Goal: Information Seeking & Learning: Learn about a topic

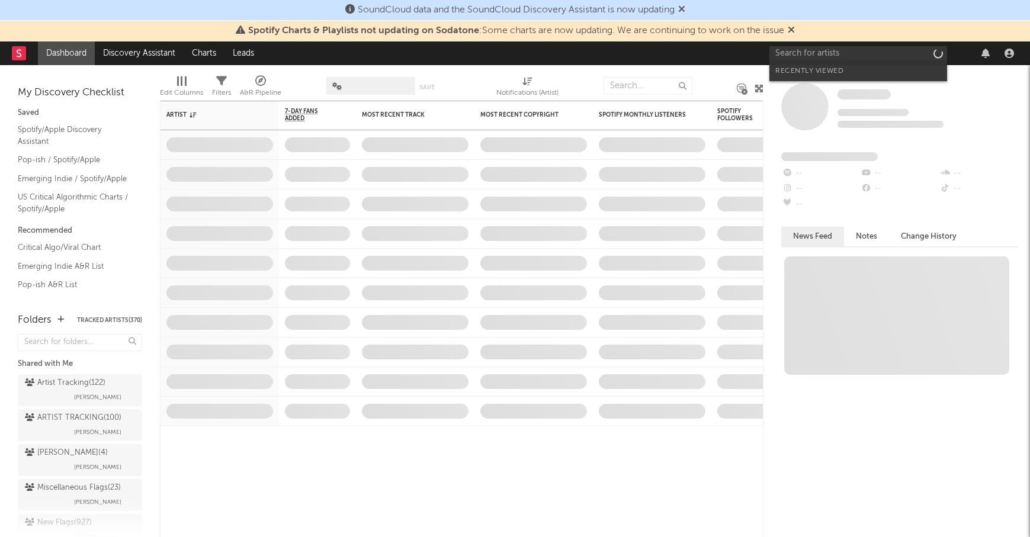
click at [804, 54] on input "text" at bounding box center [858, 53] width 178 height 15
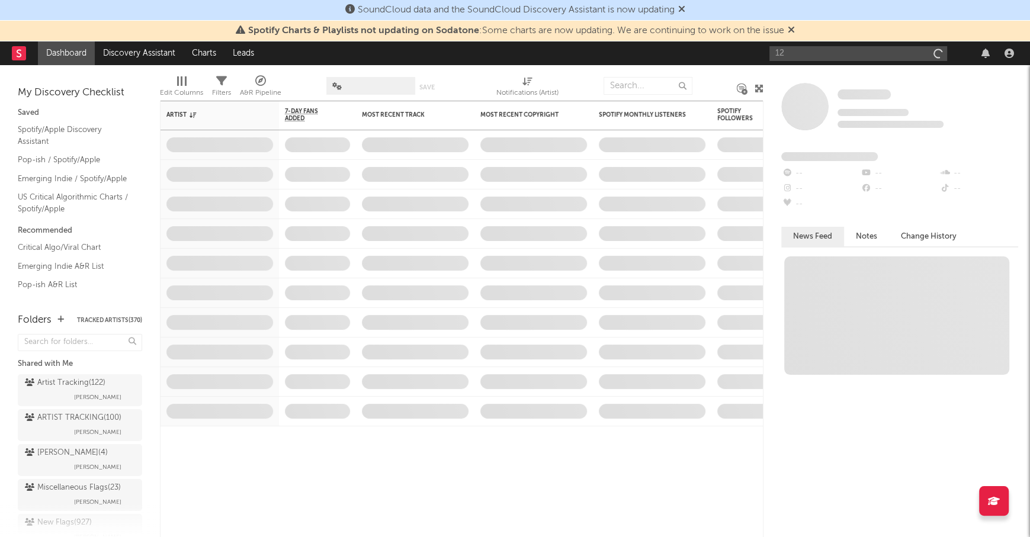
type input "1"
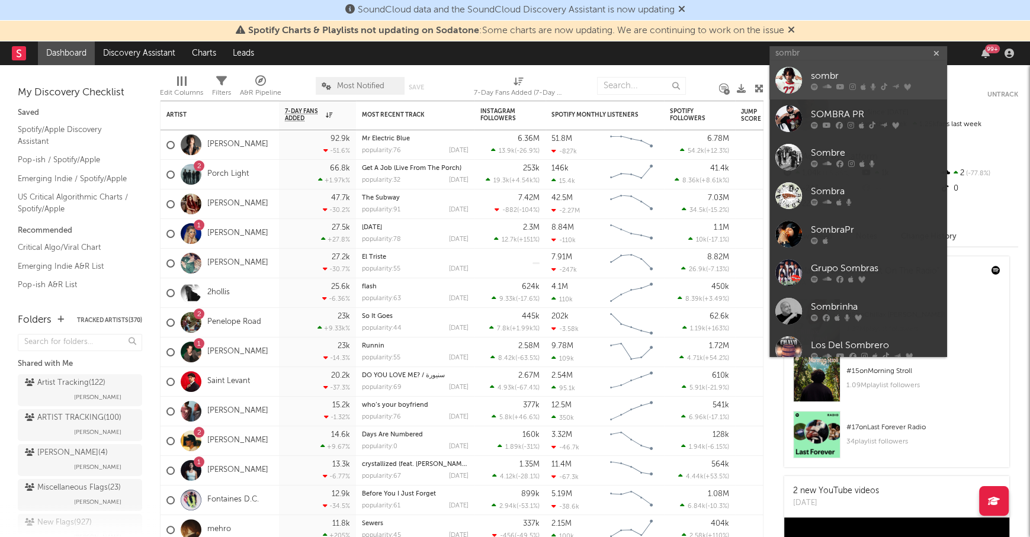
type input "sombr"
click at [849, 68] on link "sombr" at bounding box center [858, 80] width 178 height 38
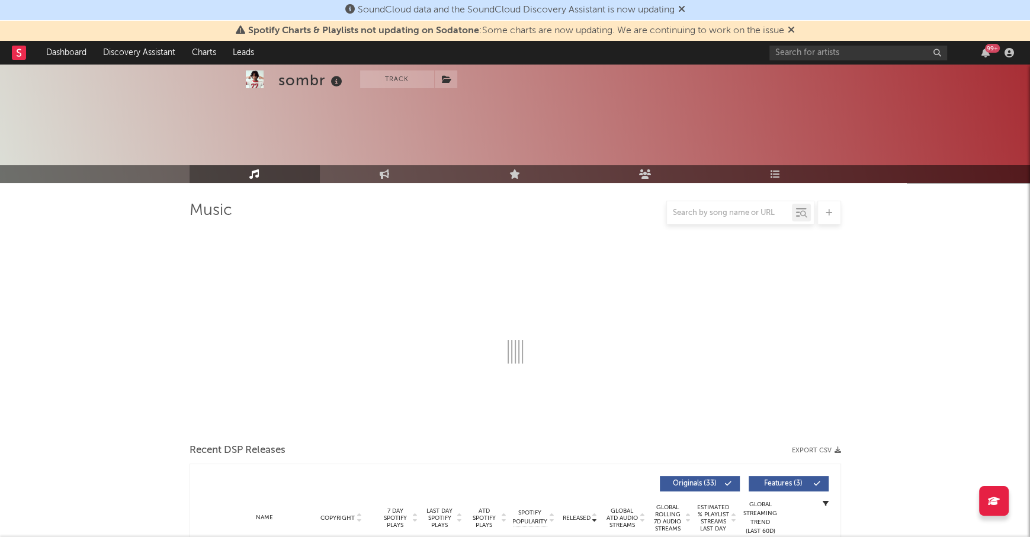
select select "6m"
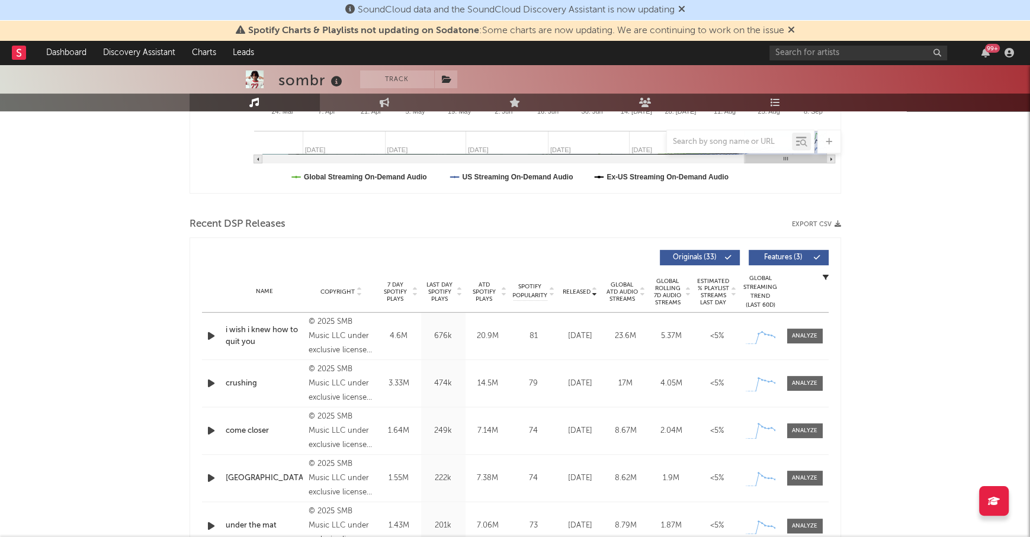
scroll to position [388, 0]
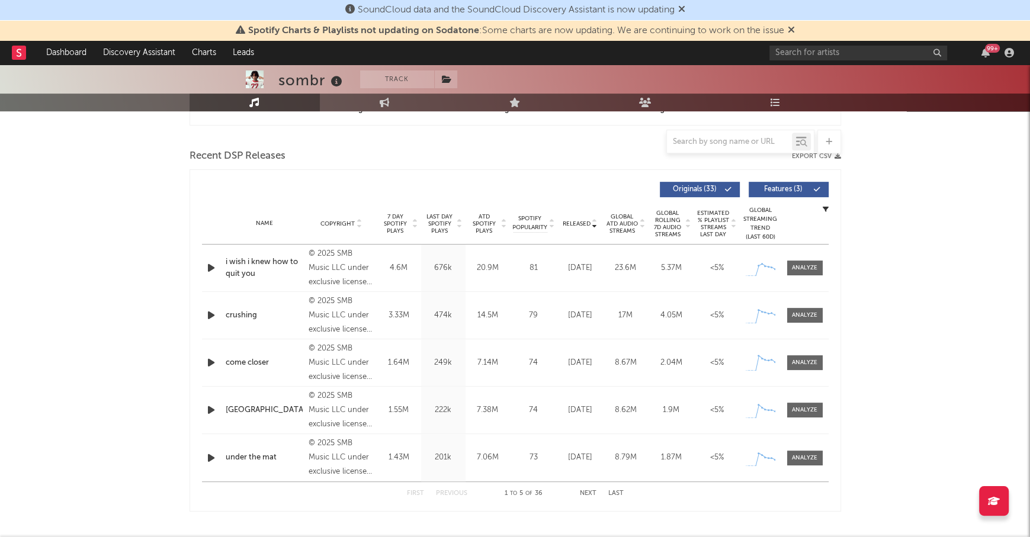
click at [443, 227] on span "Last Day Spotify Plays" at bounding box center [439, 223] width 31 height 21
click at [792, 314] on div at bounding box center [804, 315] width 25 height 9
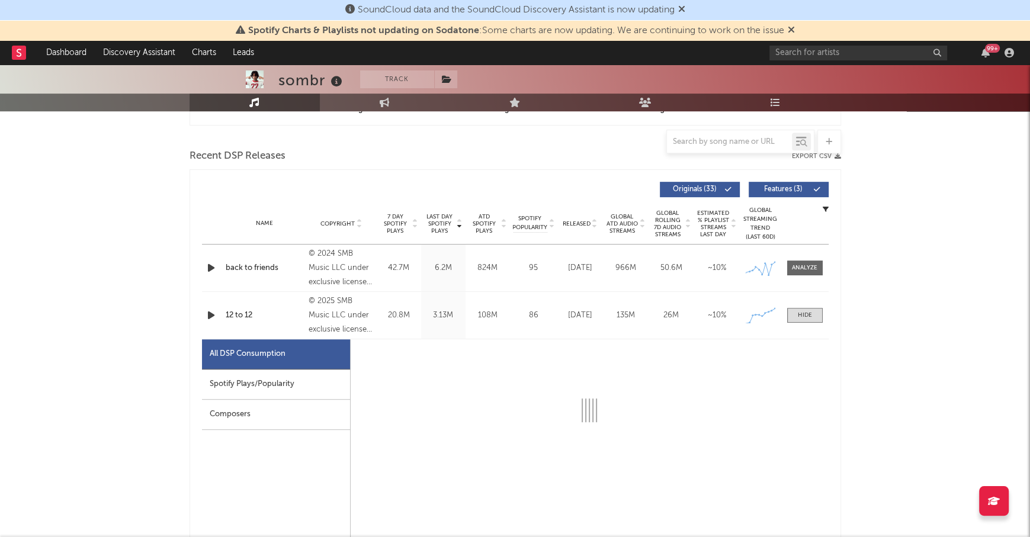
select select "1w"
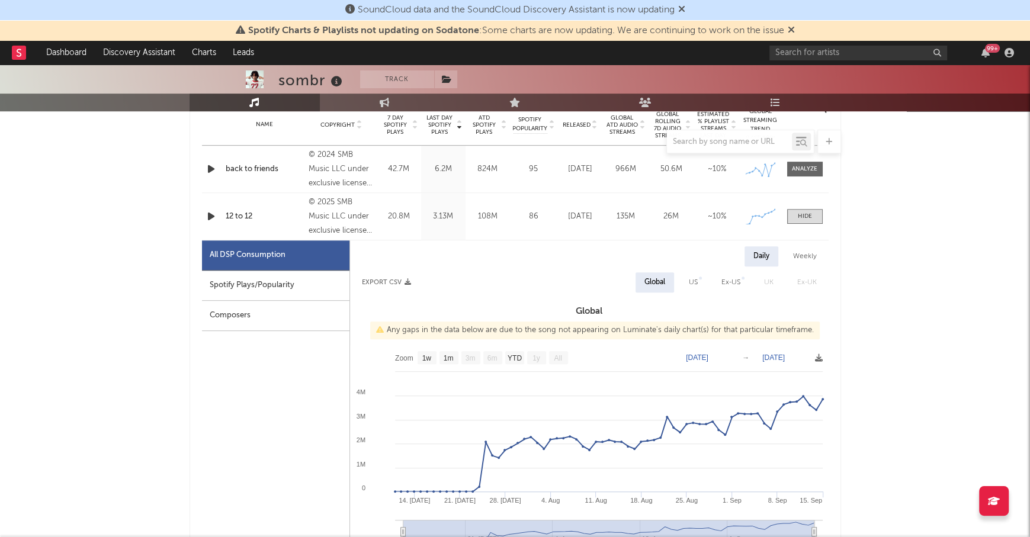
scroll to position [495, 0]
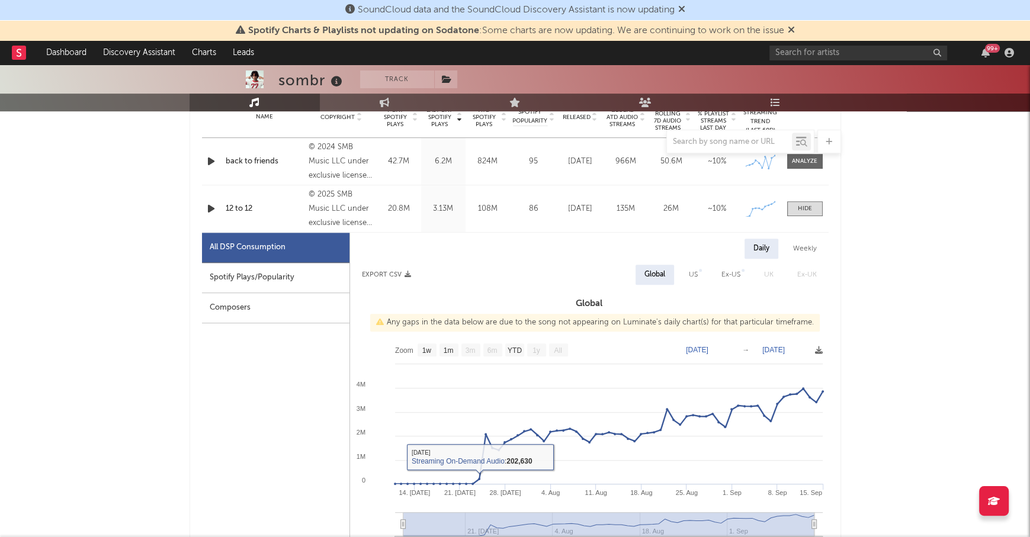
click at [281, 277] on div "Spotify Plays/Popularity" at bounding box center [275, 278] width 147 height 30
select select "1w"
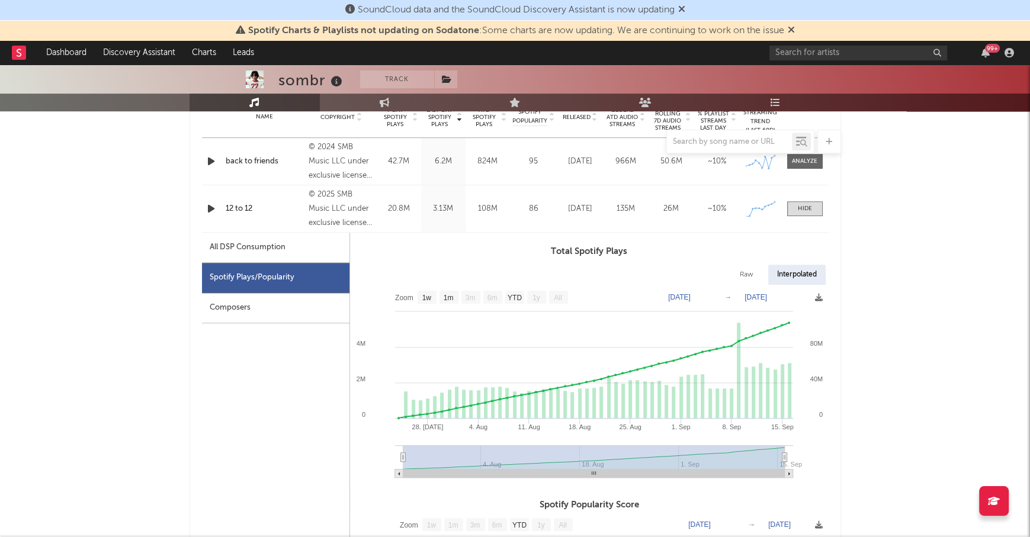
click at [273, 246] on div "All DSP Consumption" at bounding box center [248, 247] width 76 height 14
select select "1w"
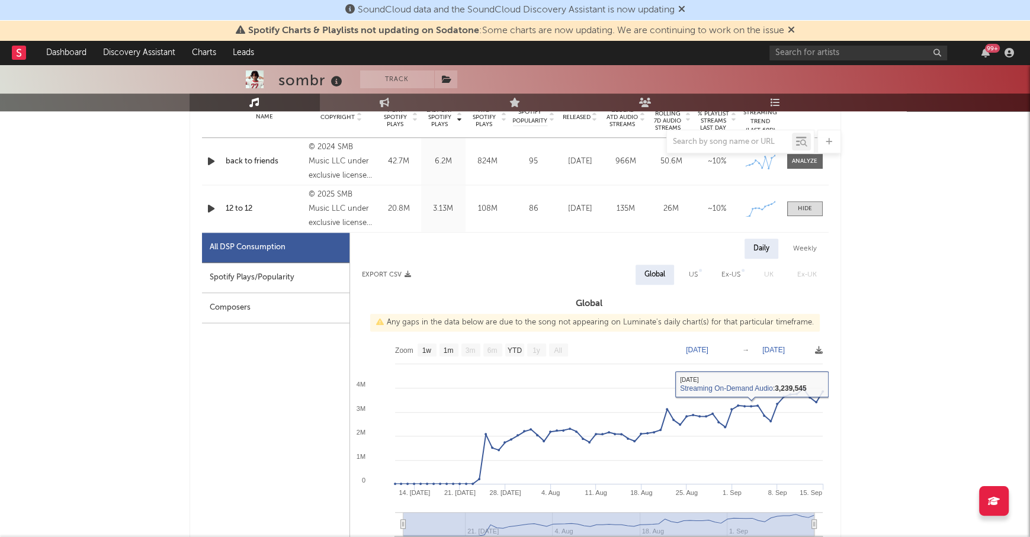
click at [692, 276] on div "US" at bounding box center [693, 275] width 9 height 14
select select "1w"
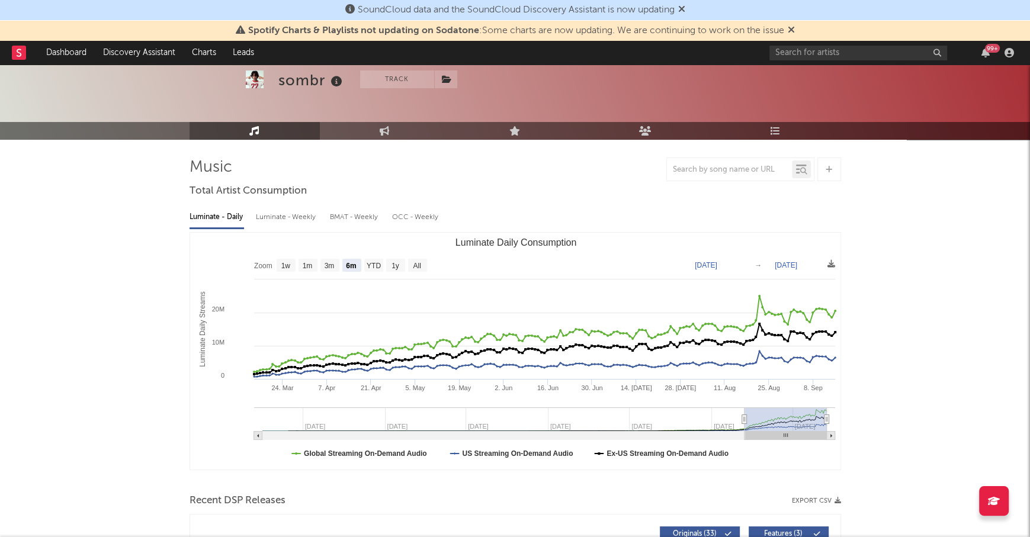
scroll to position [0, 0]
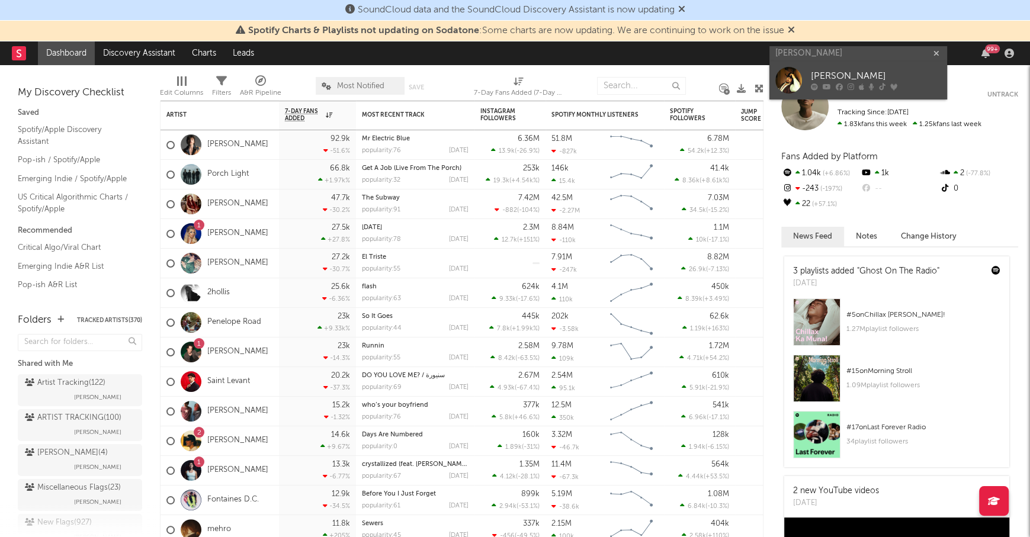
type input "[PERSON_NAME]"
click at [849, 66] on link "[PERSON_NAME]" at bounding box center [858, 80] width 178 height 38
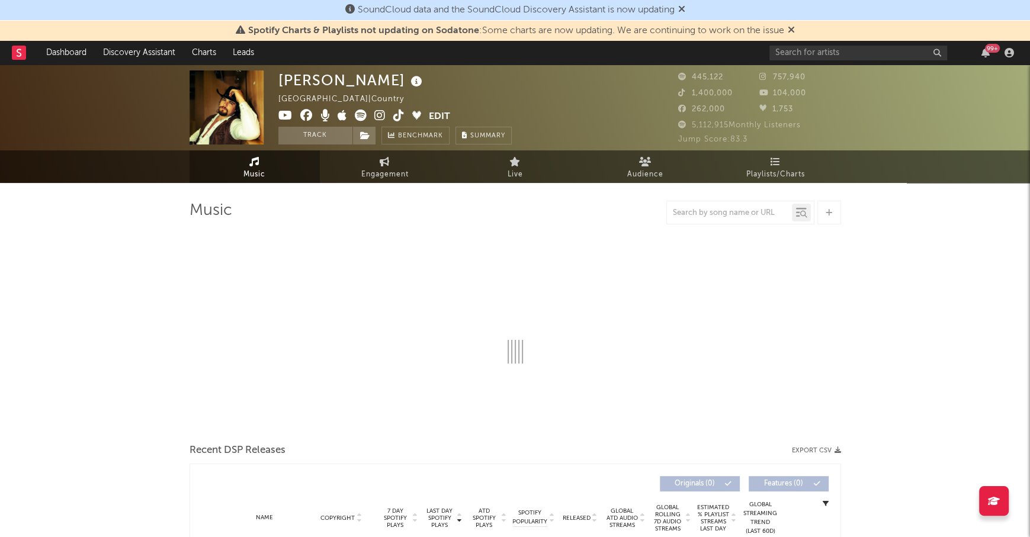
select select "6m"
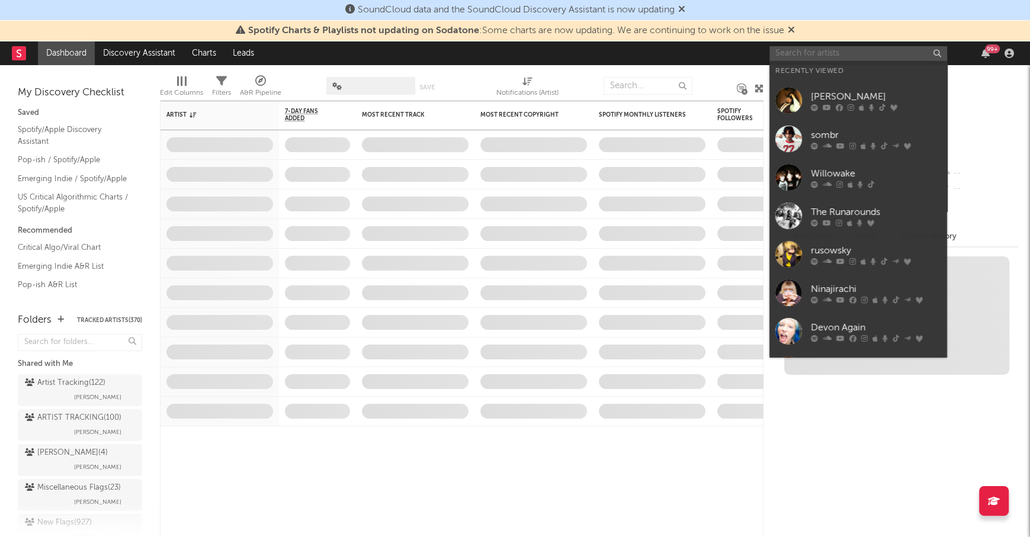
click at [799, 51] on input "text" at bounding box center [858, 53] width 178 height 15
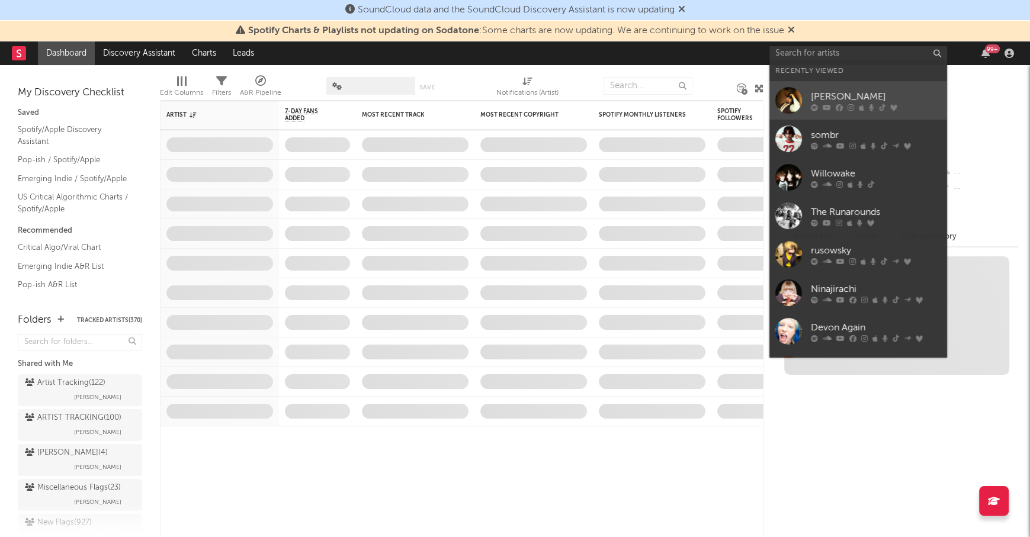
click at [832, 95] on div "[PERSON_NAME]" at bounding box center [876, 96] width 130 height 14
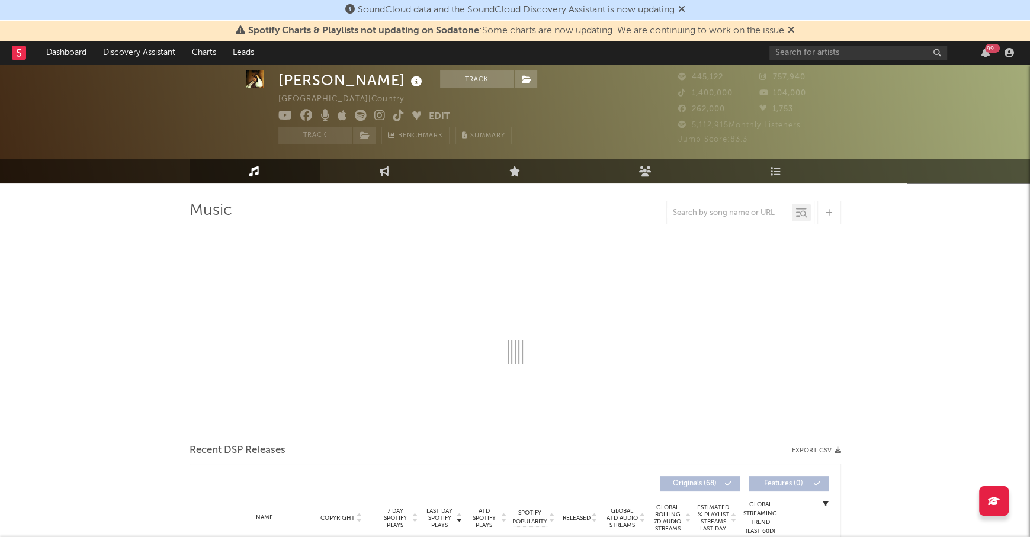
select select "6m"
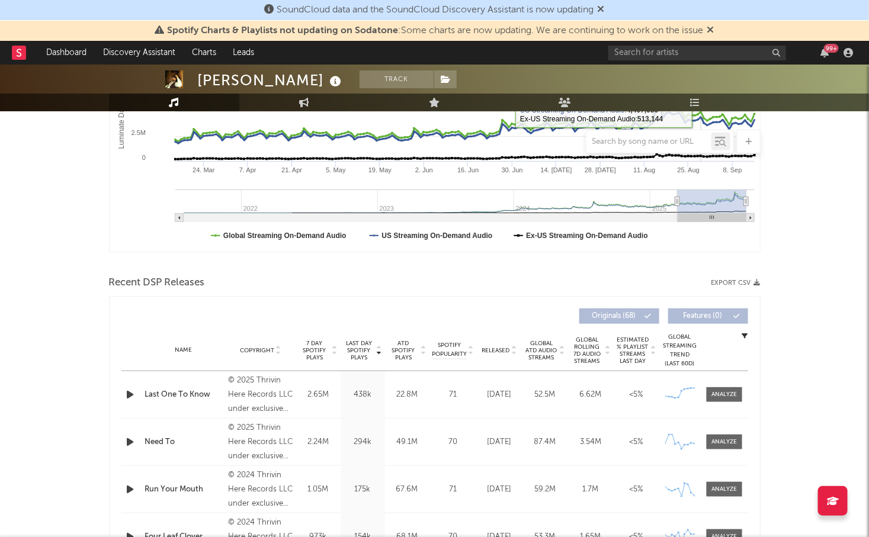
scroll to position [280, 0]
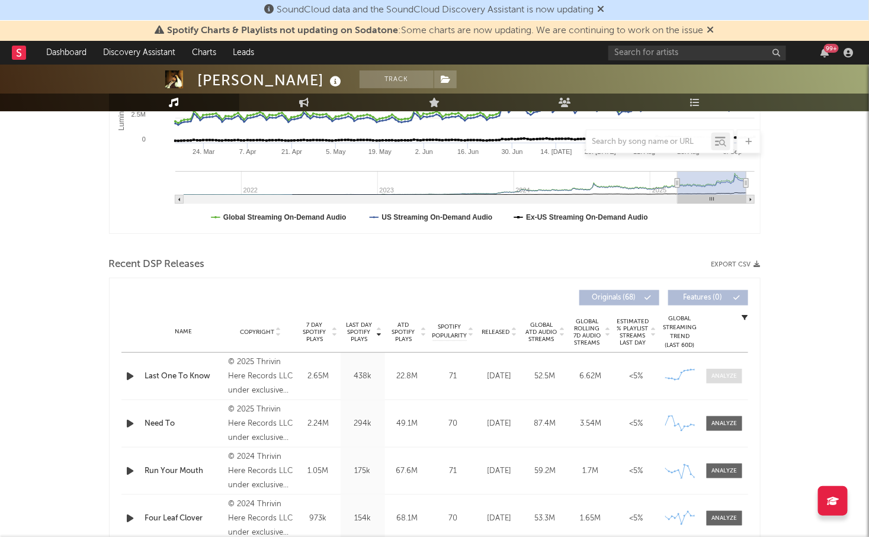
click at [723, 372] on div at bounding box center [723, 376] width 25 height 9
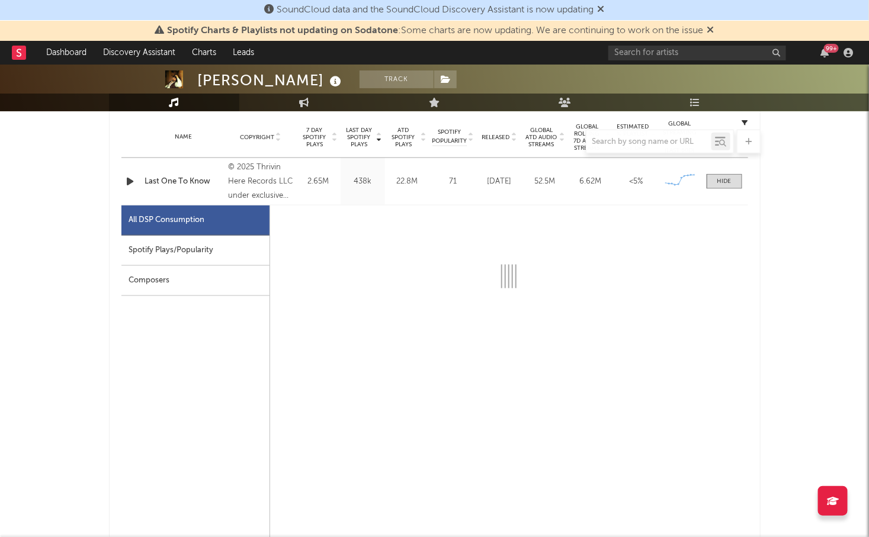
select select "1w"
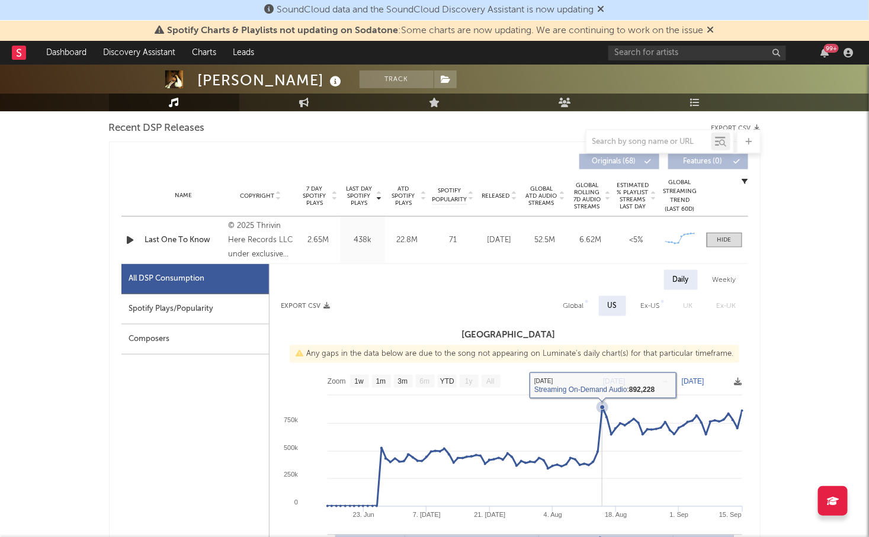
scroll to position [291, 0]
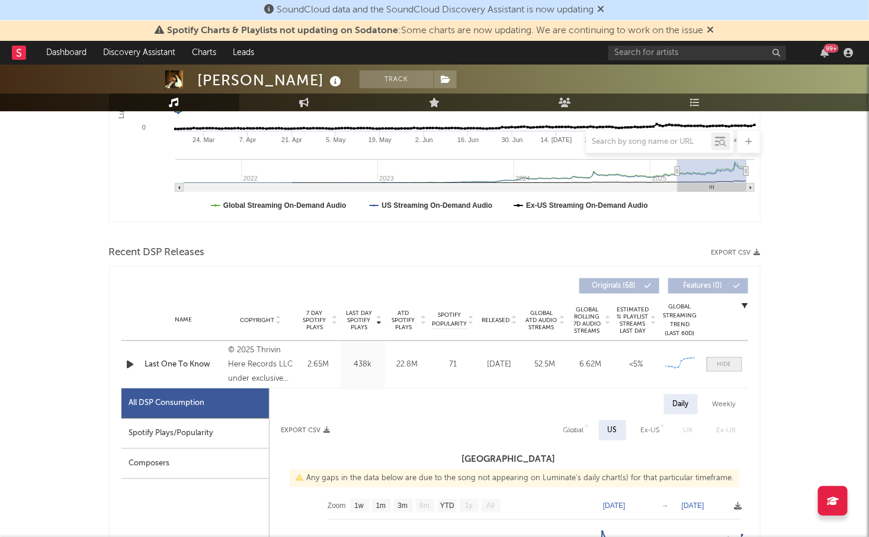
click at [718, 364] on div at bounding box center [724, 364] width 14 height 9
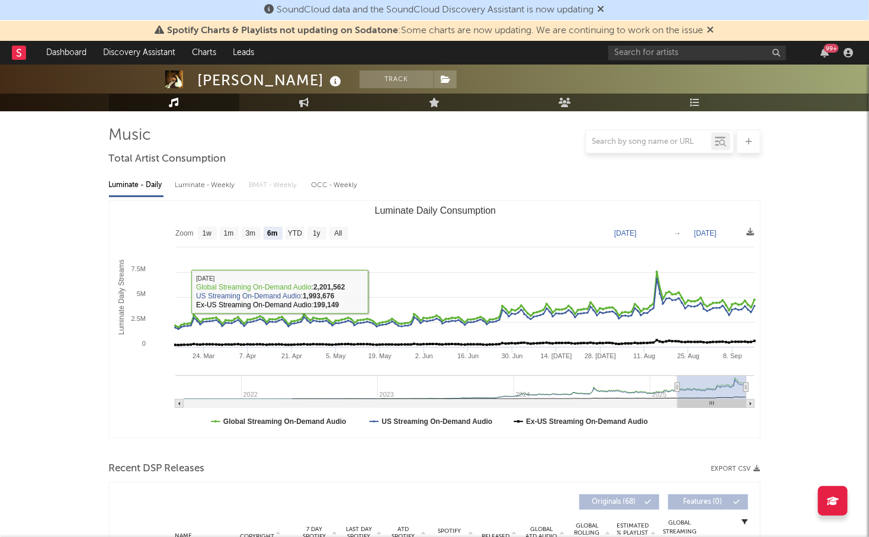
scroll to position [0, 0]
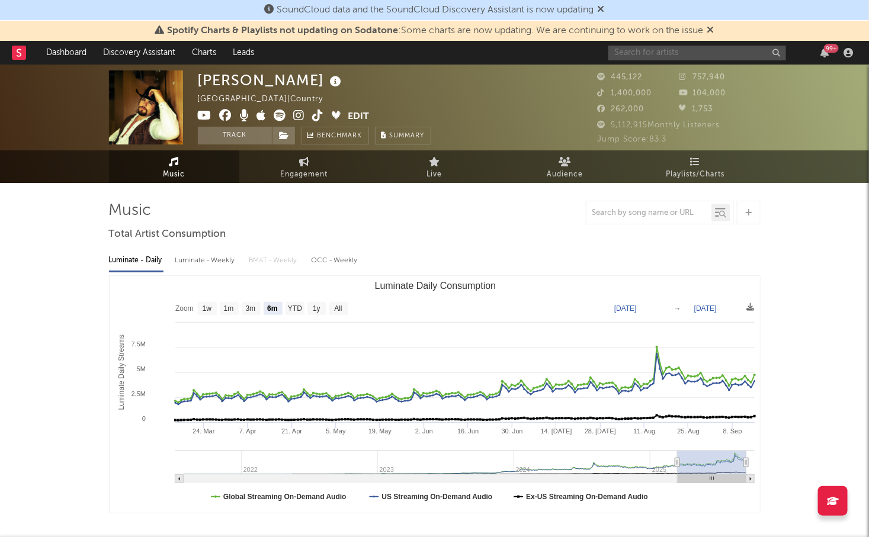
click at [640, 57] on input "text" at bounding box center [697, 53] width 178 height 15
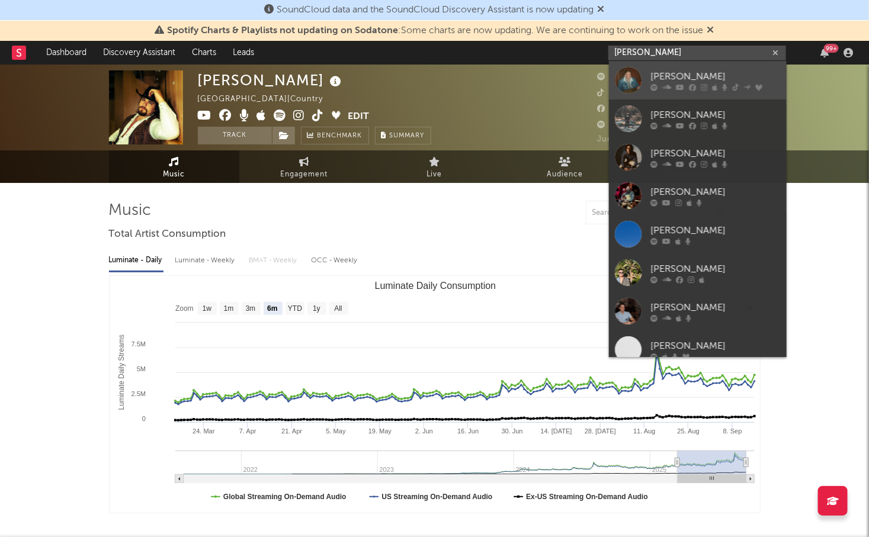
type input "[PERSON_NAME]"
click at [663, 73] on div "[PERSON_NAME]" at bounding box center [715, 76] width 130 height 14
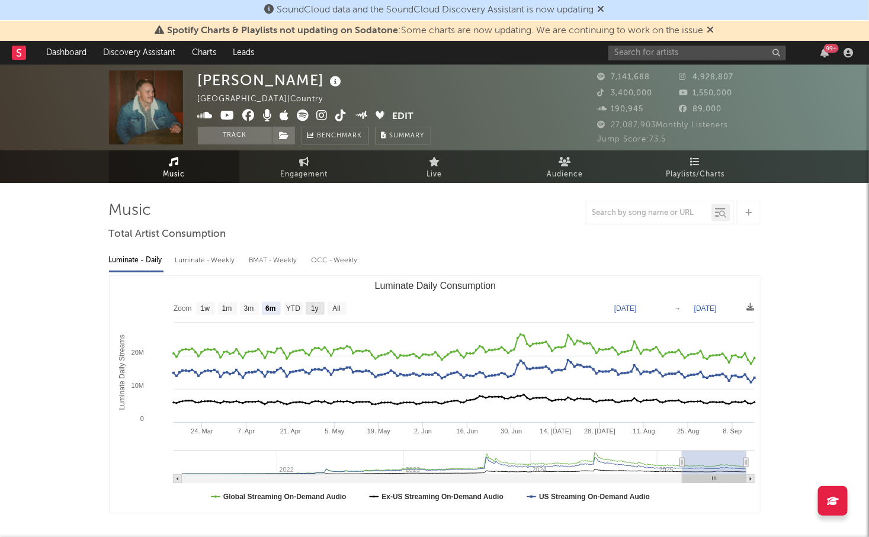
click at [315, 307] on text "1y" at bounding box center [315, 309] width 8 height 8
select select "1y"
type input "[DATE]"
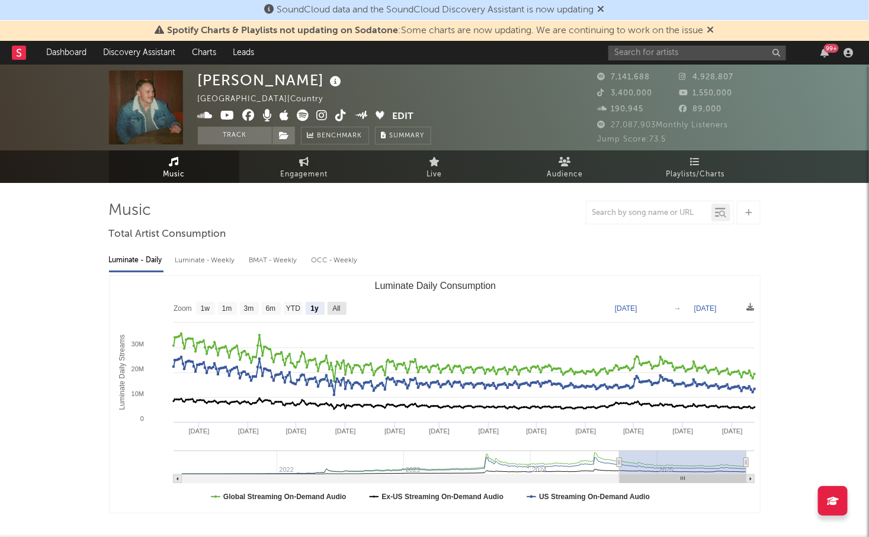
click at [339, 307] on text "All" at bounding box center [336, 309] width 8 height 8
select select "All"
type input "[DATE]"
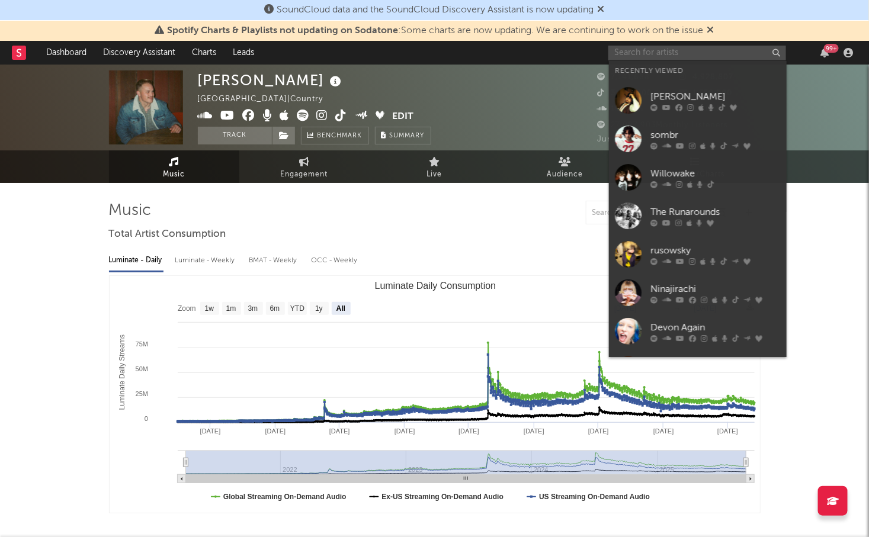
click at [674, 57] on input "text" at bounding box center [697, 53] width 178 height 15
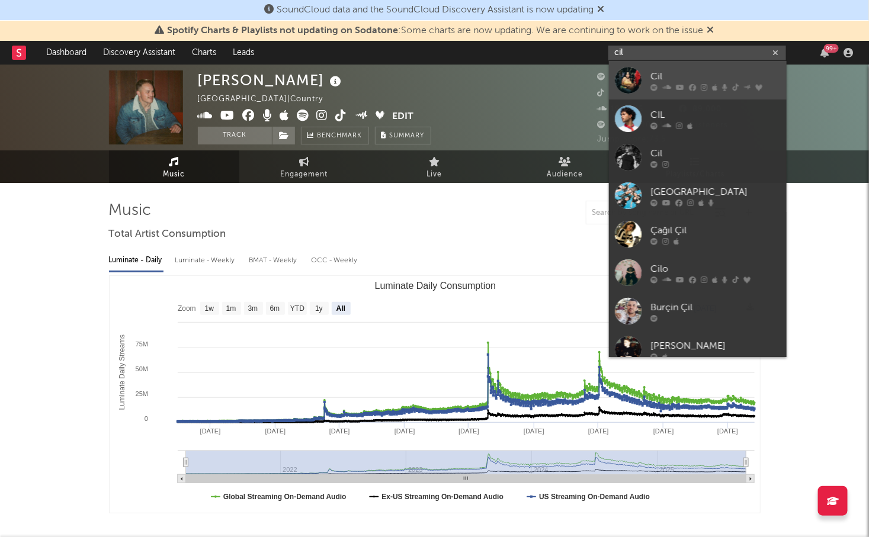
type input "cil"
click at [677, 71] on div "Cil" at bounding box center [715, 76] width 130 height 14
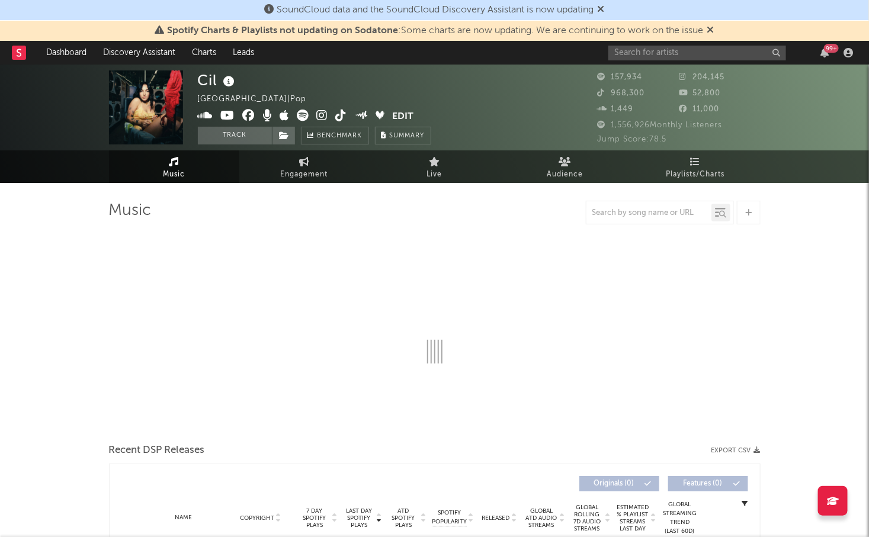
select select "6m"
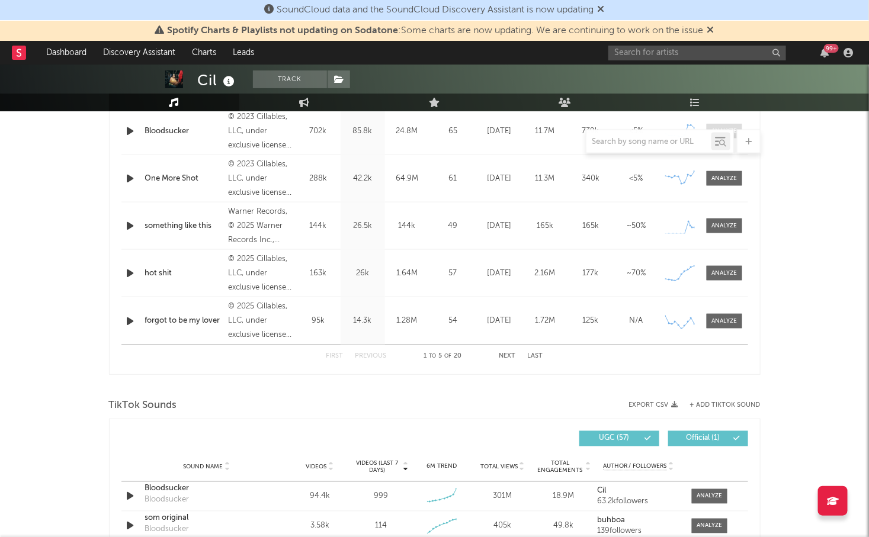
scroll to position [581, 0]
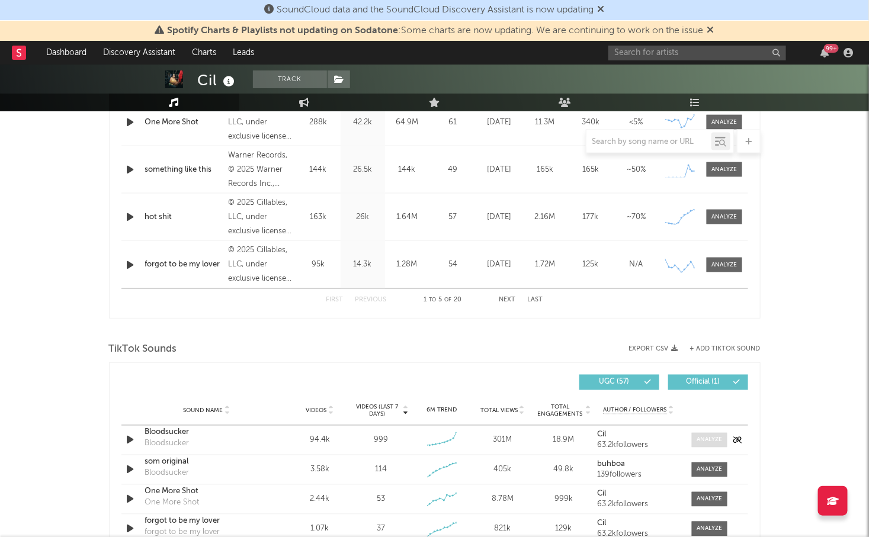
click at [710, 439] on div at bounding box center [708, 440] width 25 height 9
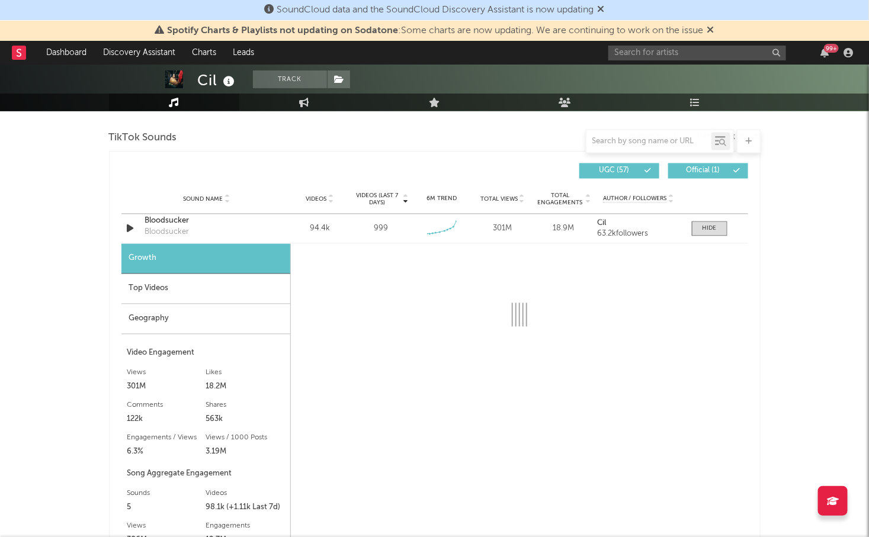
scroll to position [821, 0]
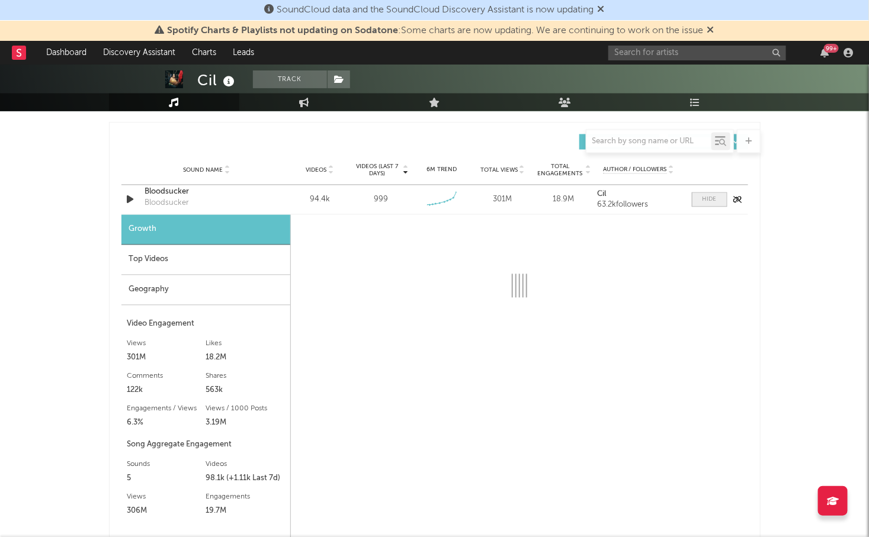
select select "6m"
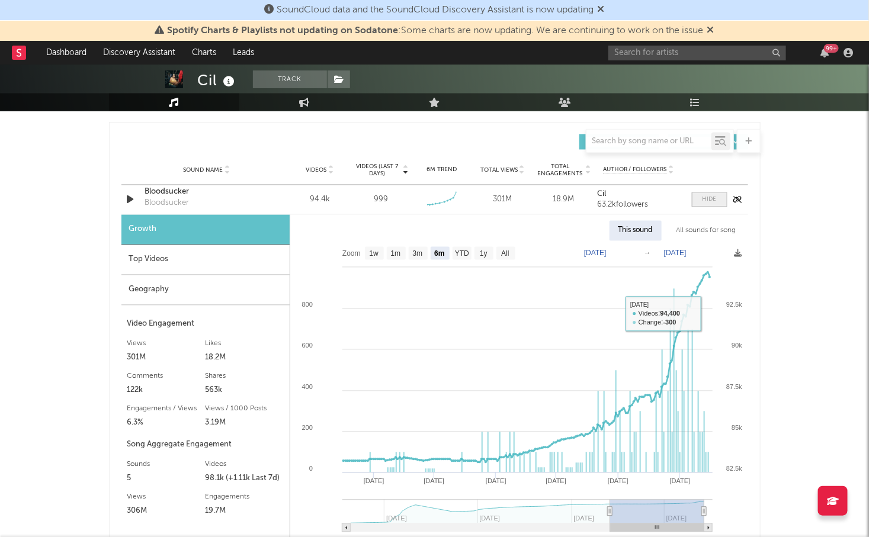
click at [706, 195] on div at bounding box center [709, 199] width 14 height 9
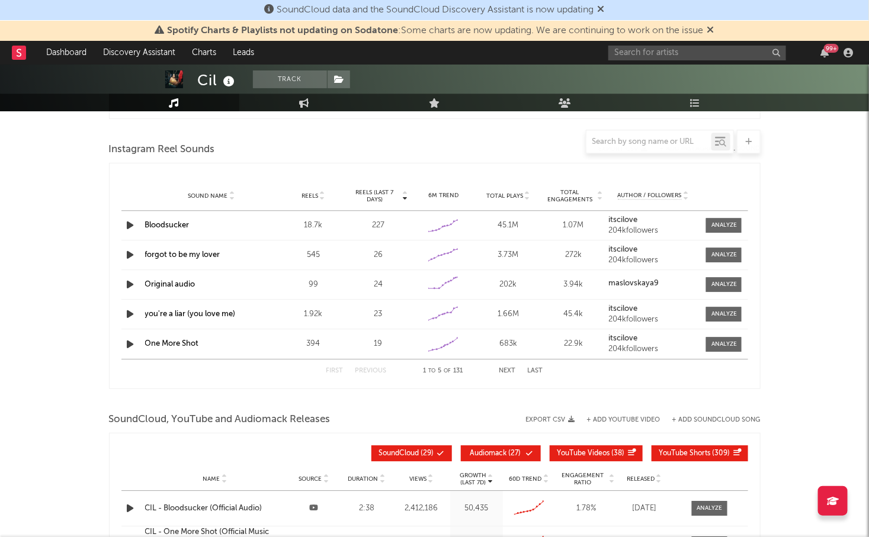
scroll to position [1067, 0]
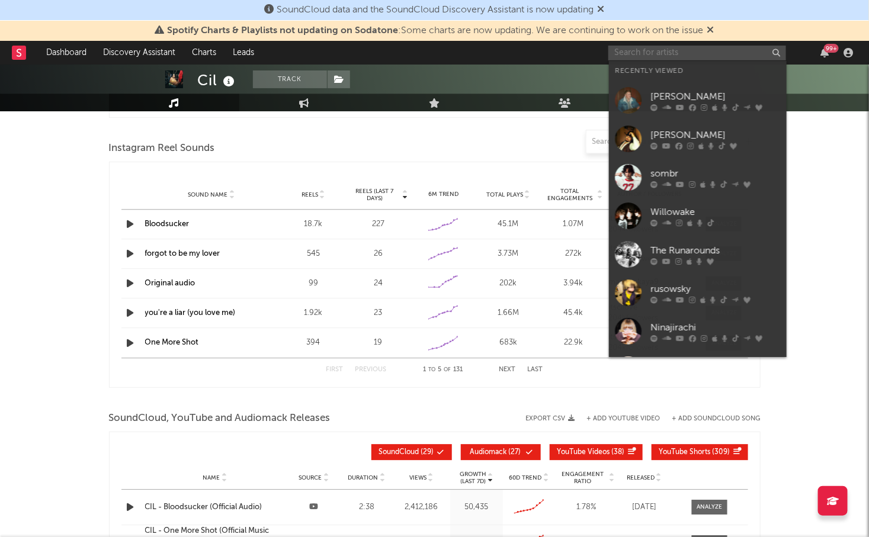
click at [689, 56] on input "text" at bounding box center [697, 53] width 178 height 15
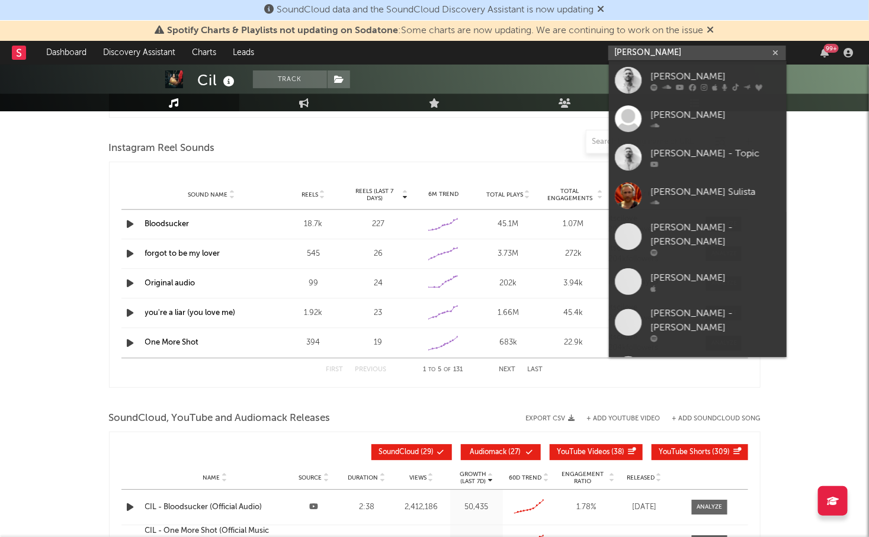
type input "[PERSON_NAME]"
click at [704, 72] on div "[PERSON_NAME]" at bounding box center [715, 76] width 130 height 14
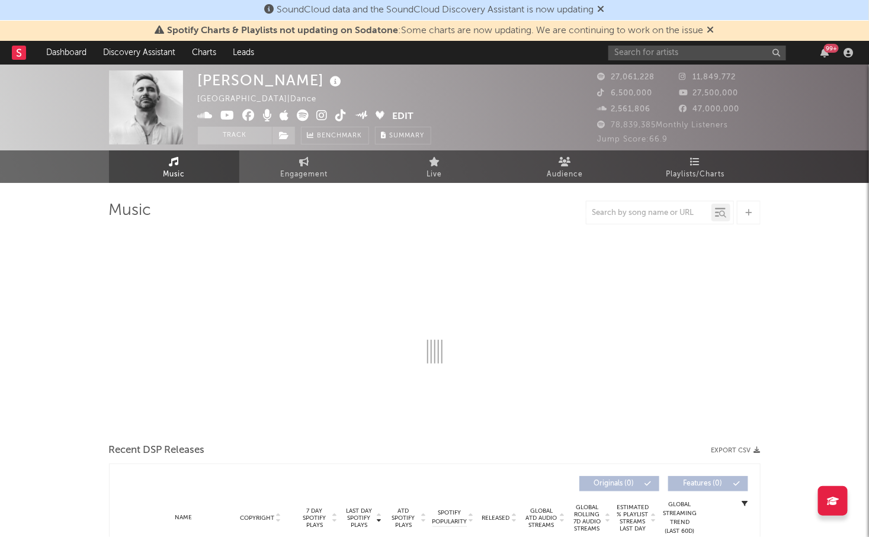
select select "6m"
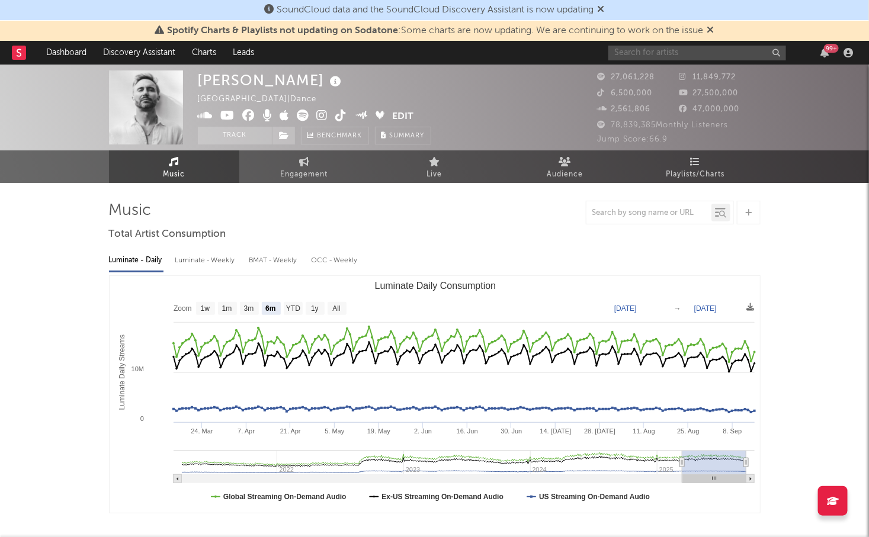
click at [664, 57] on input "text" at bounding box center [697, 53] width 178 height 15
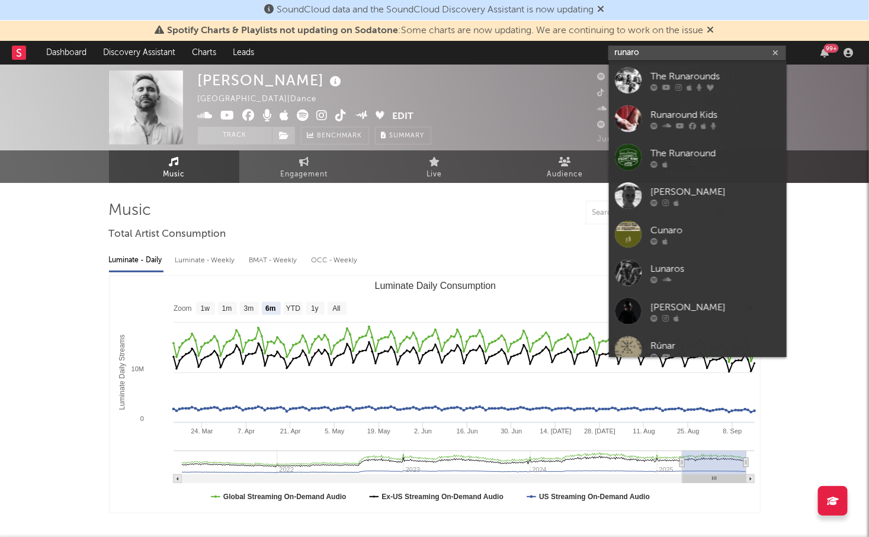
type input "runaro"
click at [669, 71] on div "The Runarounds" at bounding box center [715, 76] width 130 height 14
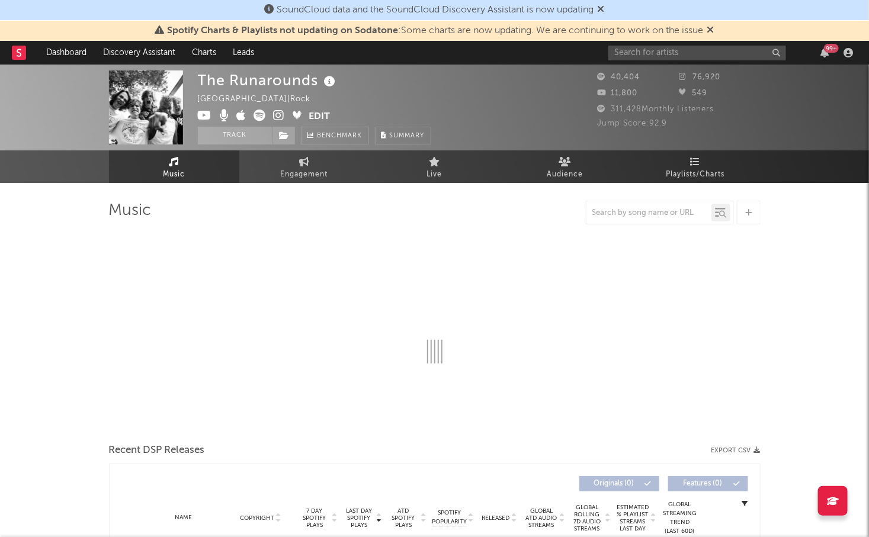
select select "1w"
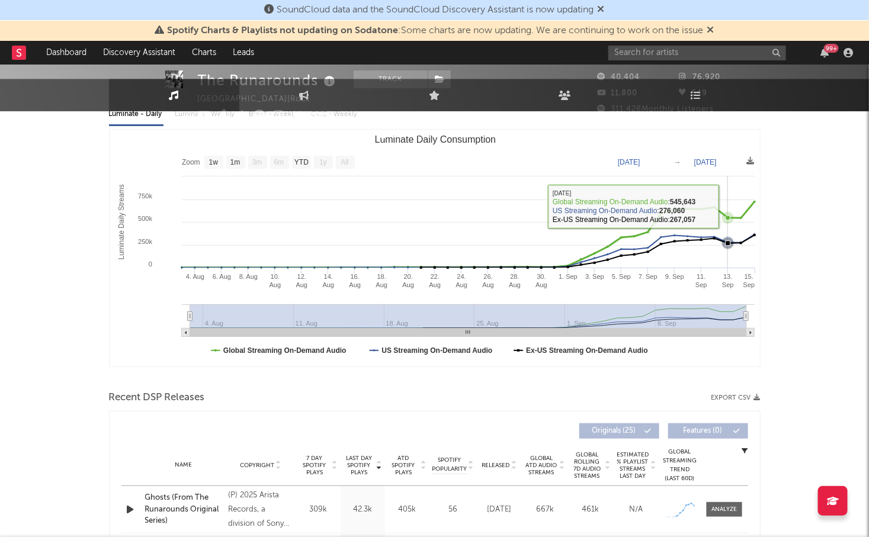
scroll to position [415, 0]
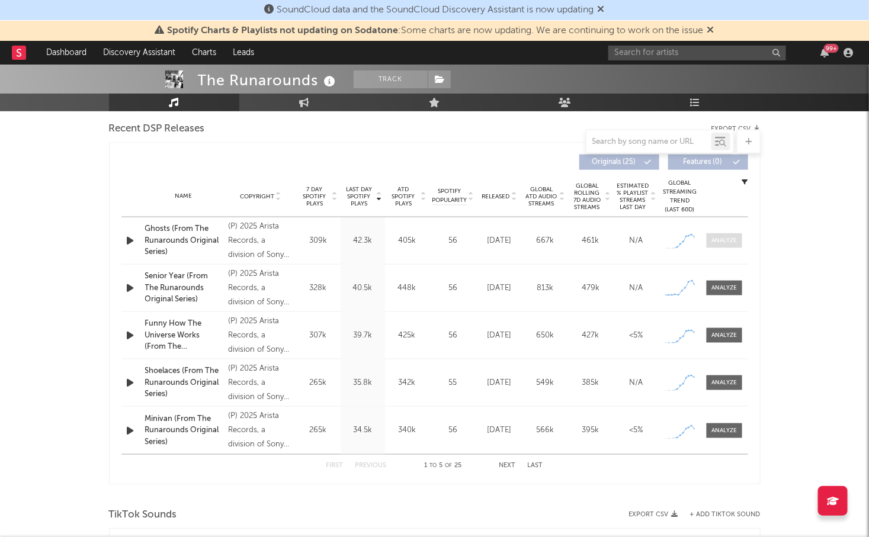
click at [725, 244] on span at bounding box center [725, 240] width 36 height 15
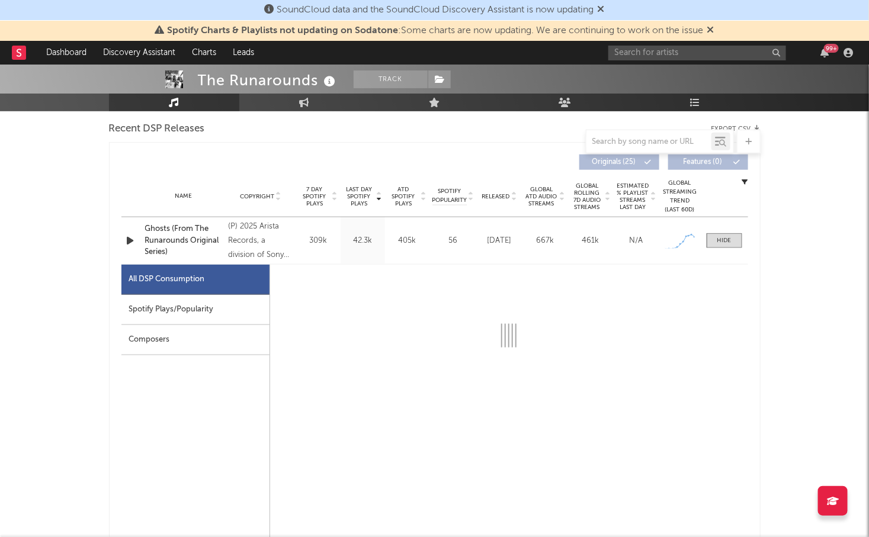
select select "1w"
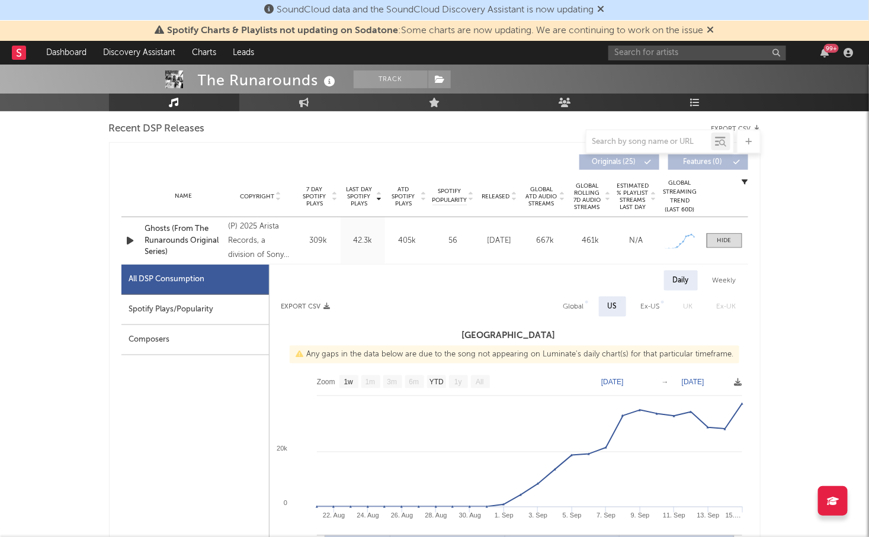
click at [159, 307] on div "Spotify Plays/Popularity" at bounding box center [194, 310] width 147 height 30
select select "1w"
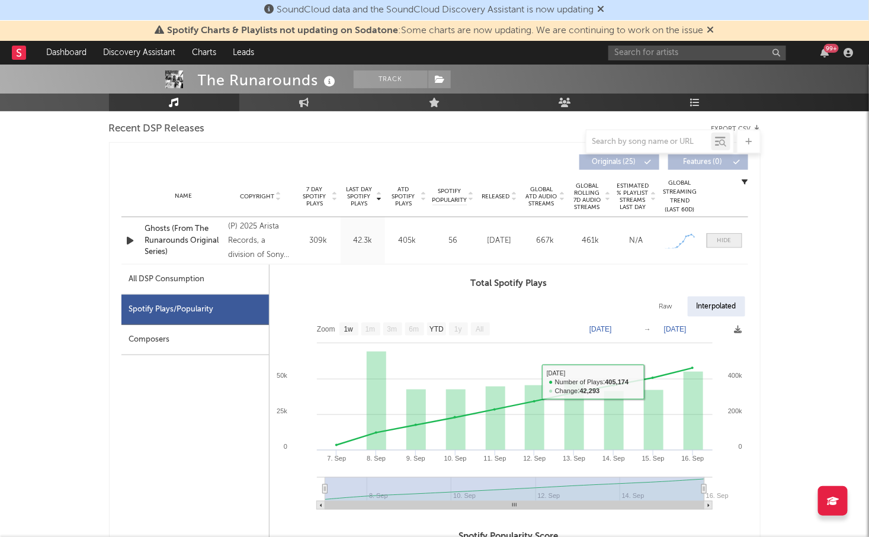
click at [724, 239] on div at bounding box center [724, 240] width 14 height 9
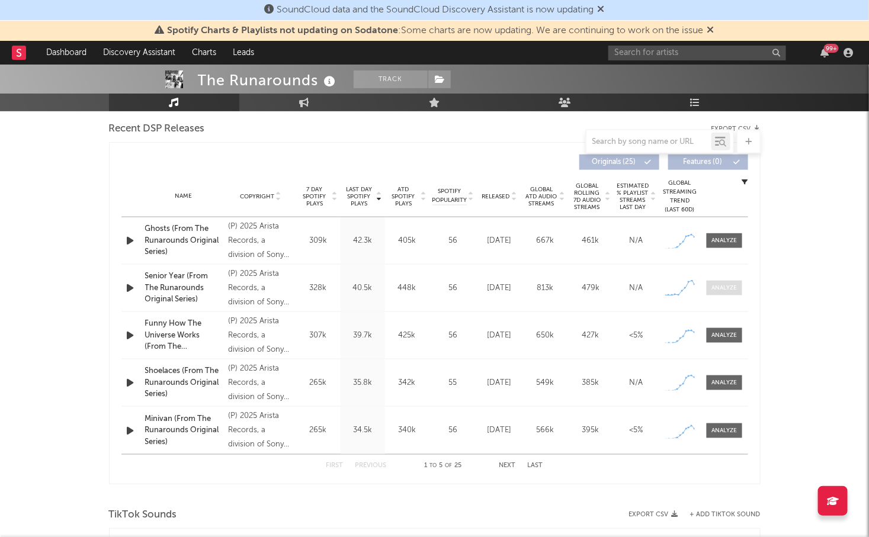
click at [720, 285] on div at bounding box center [723, 288] width 25 height 9
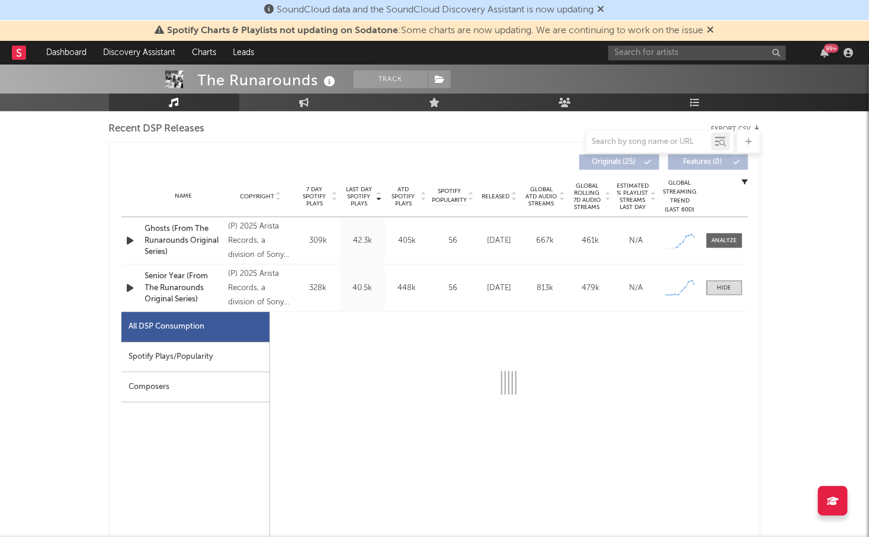
select select "1w"
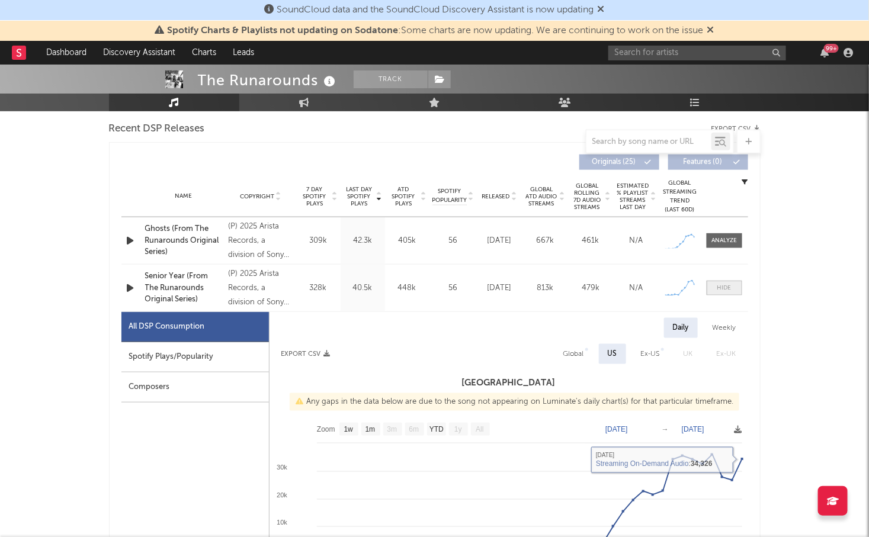
click at [728, 293] on span at bounding box center [725, 288] width 36 height 15
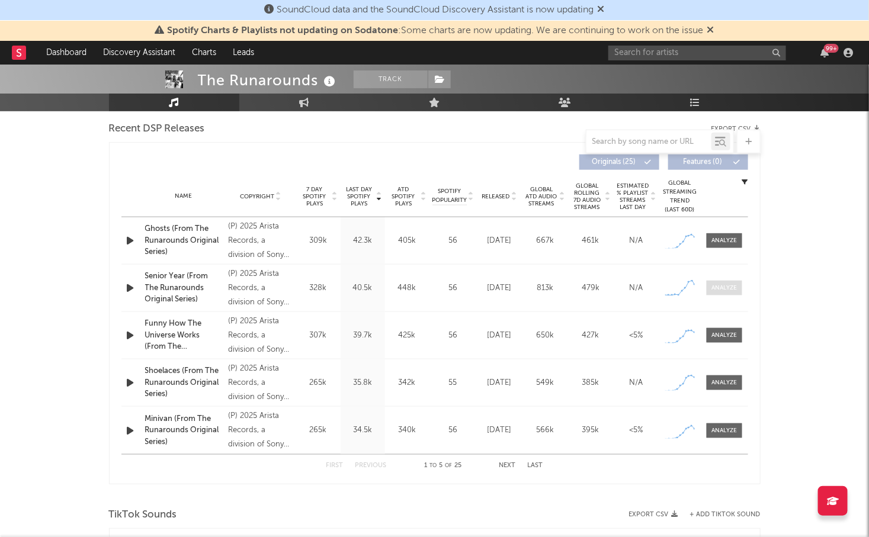
click at [717, 287] on div at bounding box center [723, 288] width 25 height 9
select select "1w"
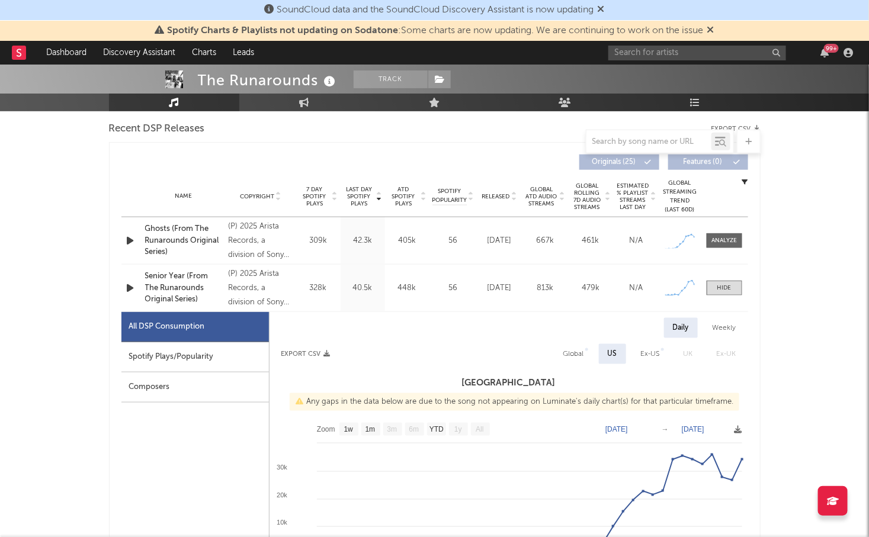
click at [186, 347] on div "Spotify Plays/Popularity" at bounding box center [194, 357] width 147 height 30
select select "1w"
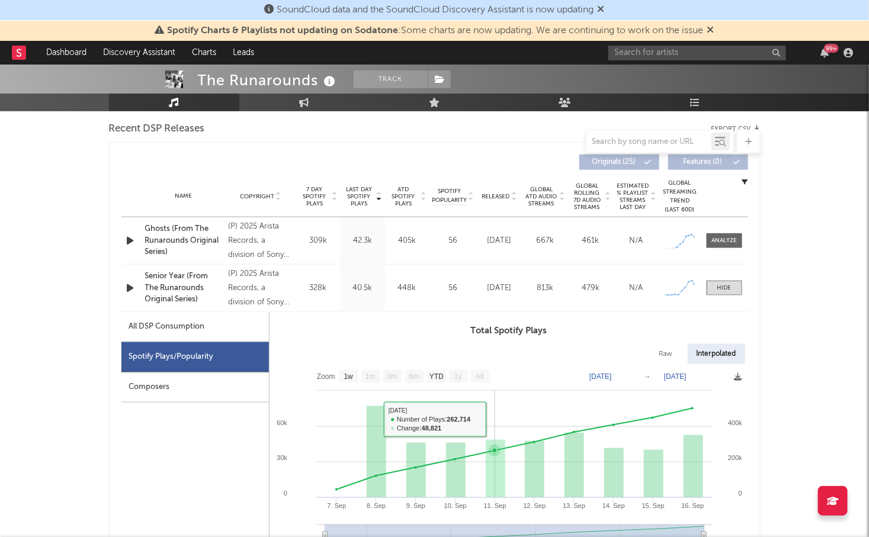
scroll to position [451, 0]
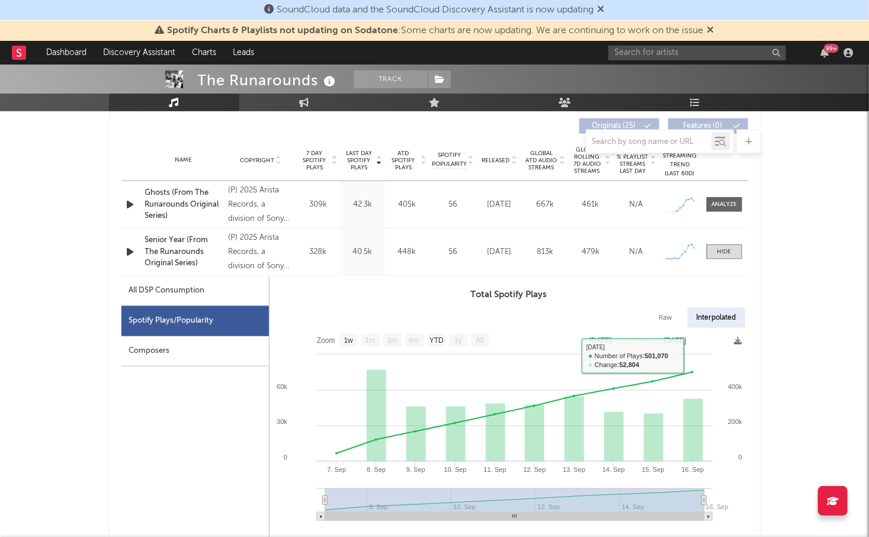
drag, startPoint x: 728, startPoint y: 250, endPoint x: 710, endPoint y: 275, distance: 31.4
click at [728, 250] on div at bounding box center [724, 252] width 14 height 9
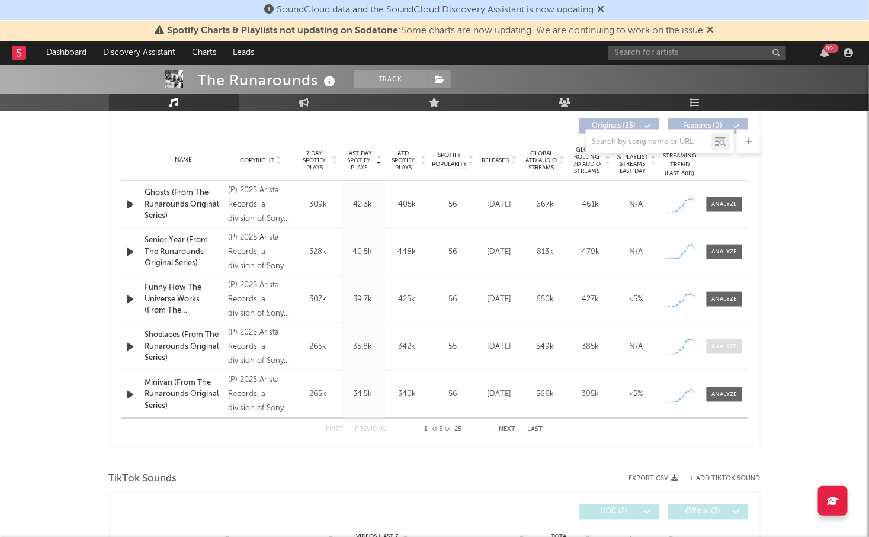
click at [721, 350] on div at bounding box center [723, 346] width 25 height 9
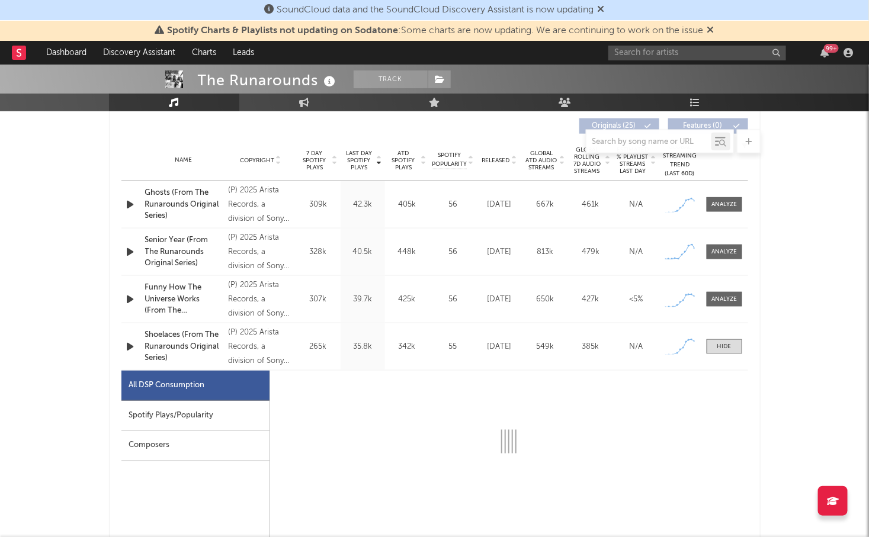
select select "1w"
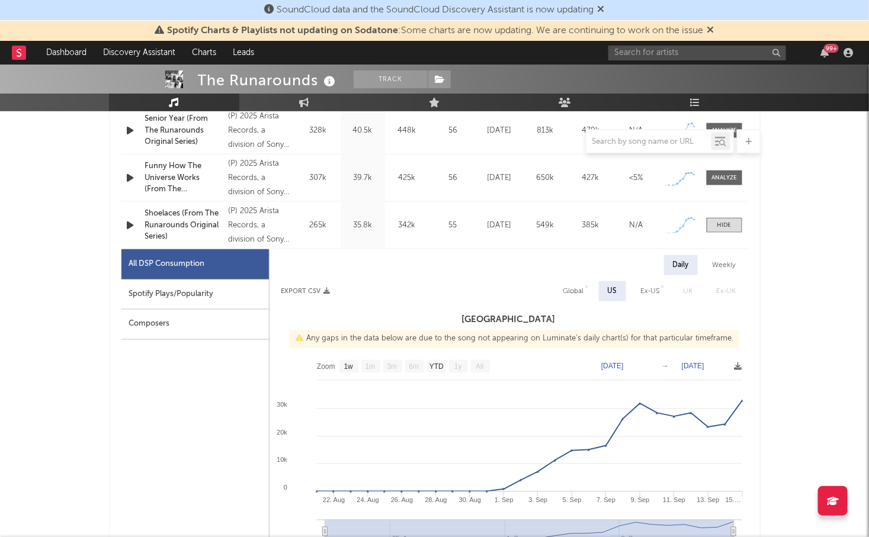
scroll to position [595, 0]
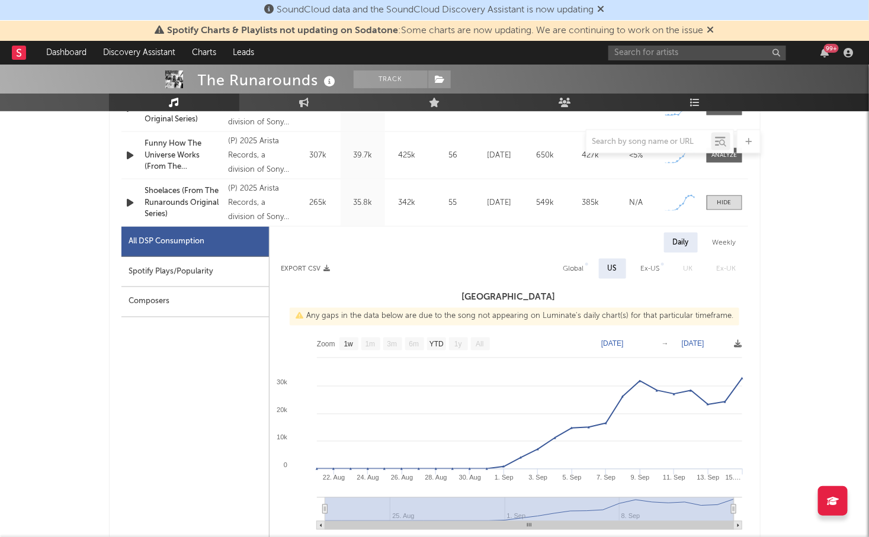
click at [227, 275] on div "Spotify Plays/Popularity" at bounding box center [194, 272] width 147 height 30
select select "1w"
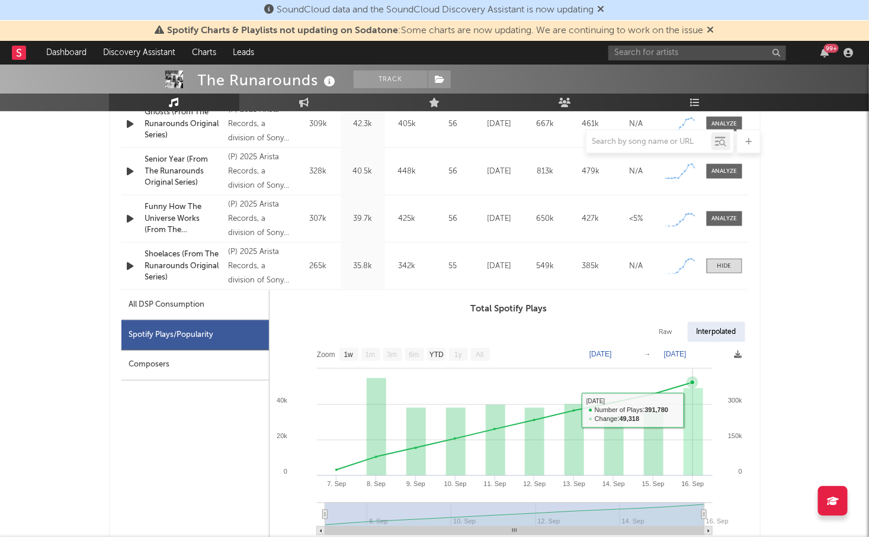
scroll to position [529, 0]
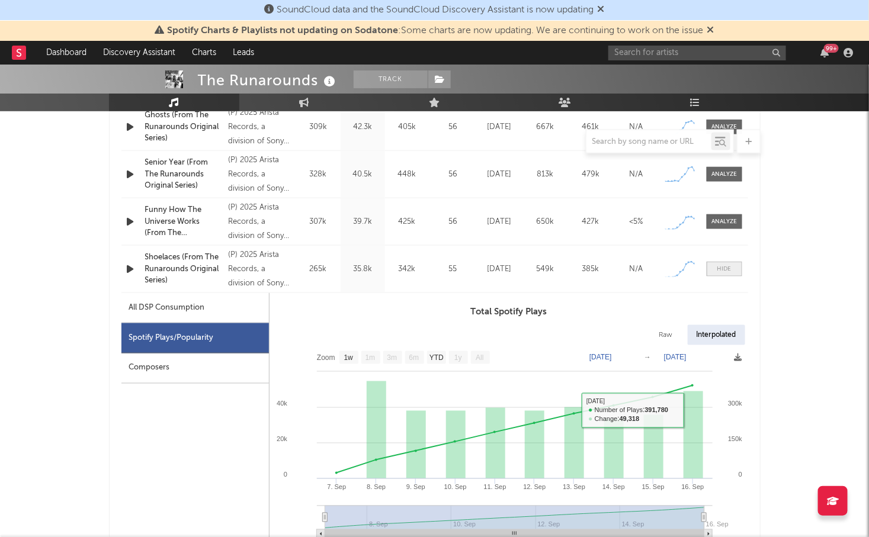
click at [726, 268] on div at bounding box center [724, 269] width 14 height 9
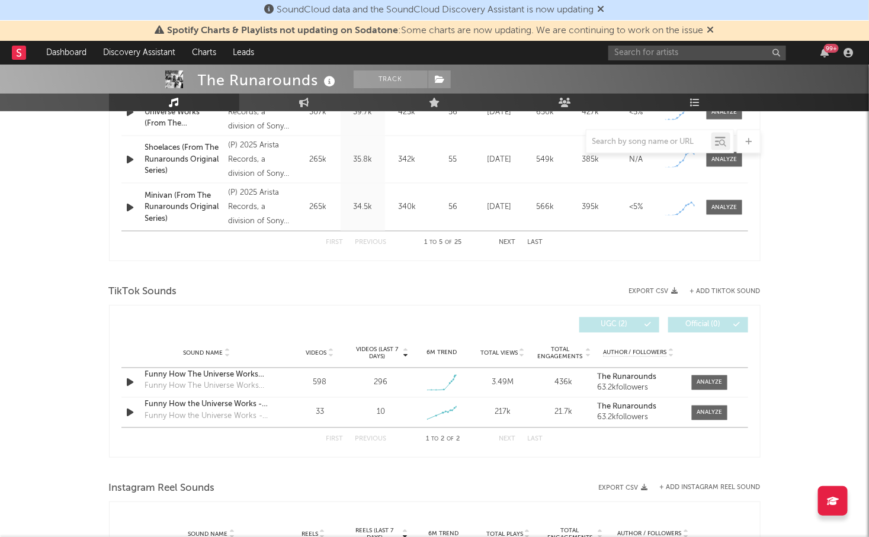
scroll to position [640, 0]
click at [695, 380] on span at bounding box center [710, 381] width 36 height 15
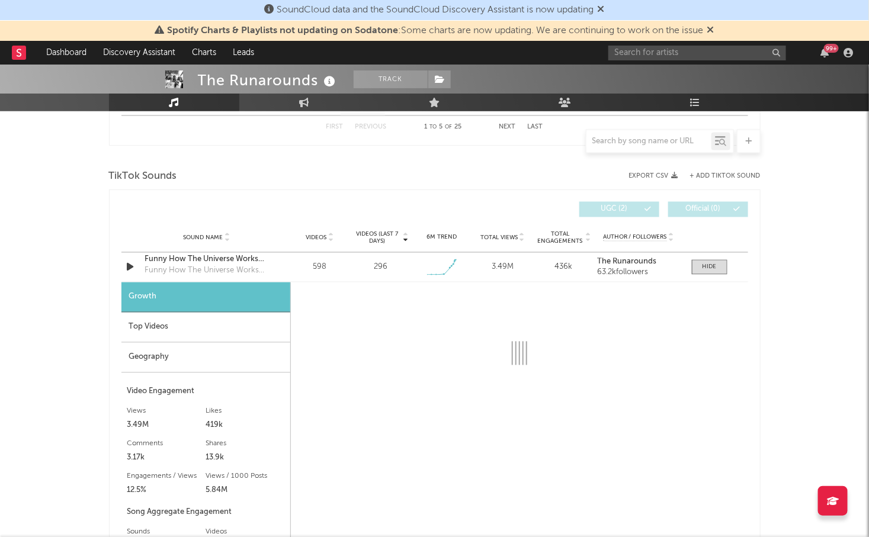
select select "1w"
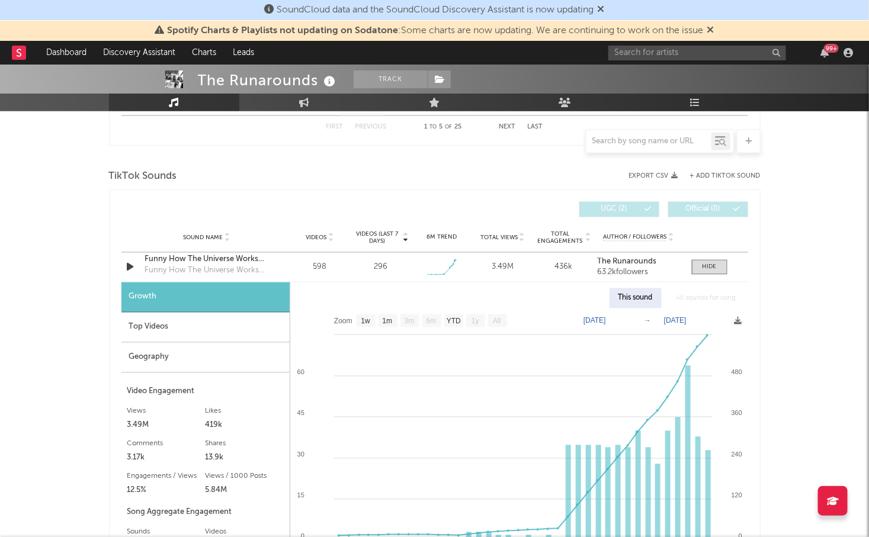
scroll to position [804, 0]
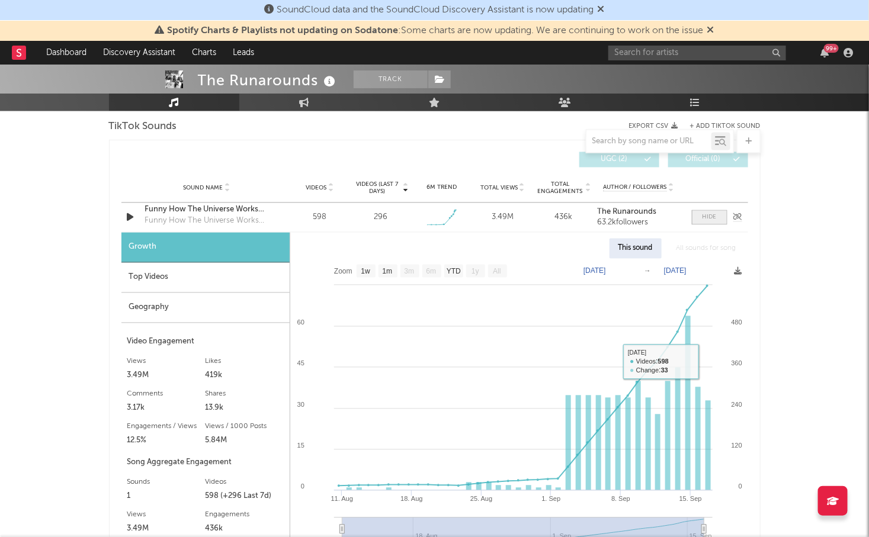
click at [715, 210] on span at bounding box center [710, 217] width 36 height 15
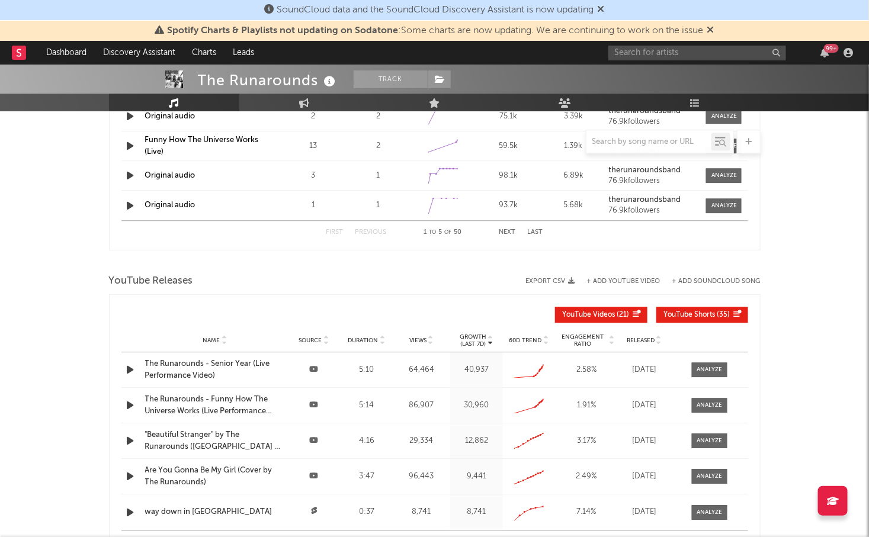
scroll to position [1140, 0]
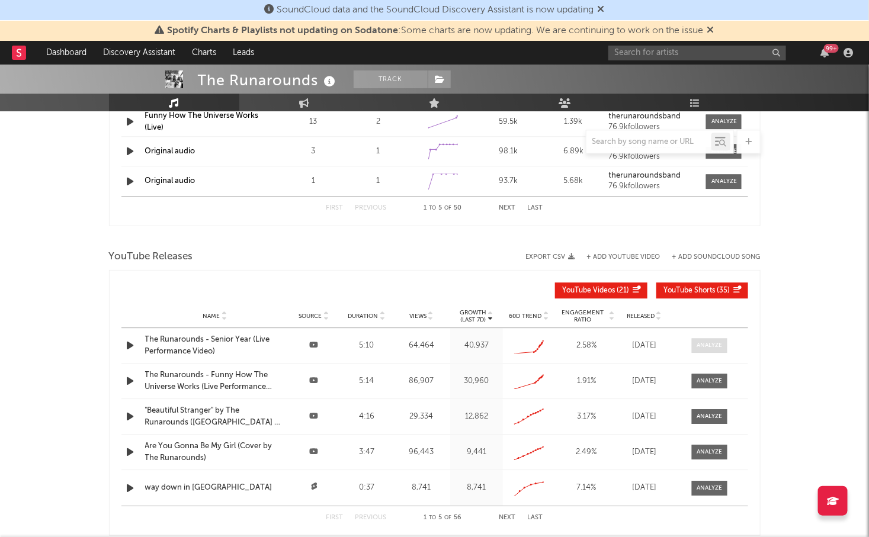
click at [712, 343] on div at bounding box center [708, 345] width 25 height 9
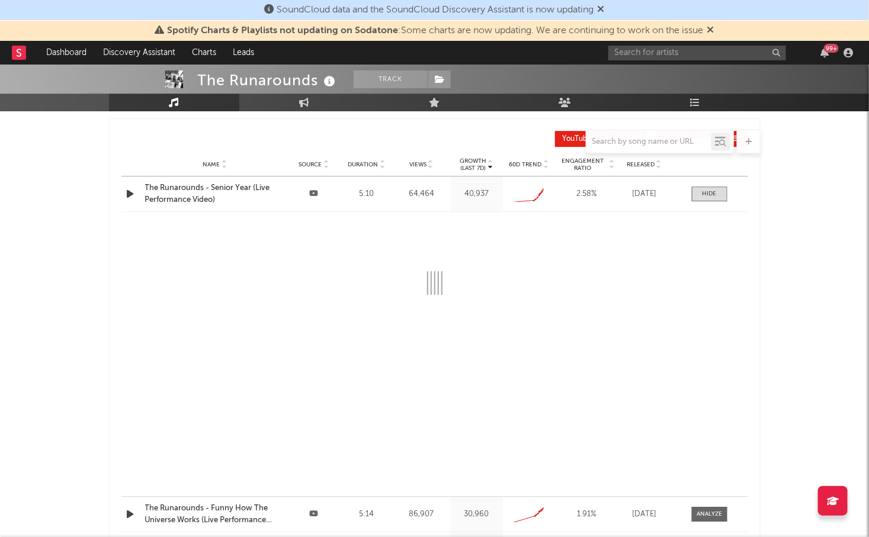
scroll to position [1293, 0]
select select "All"
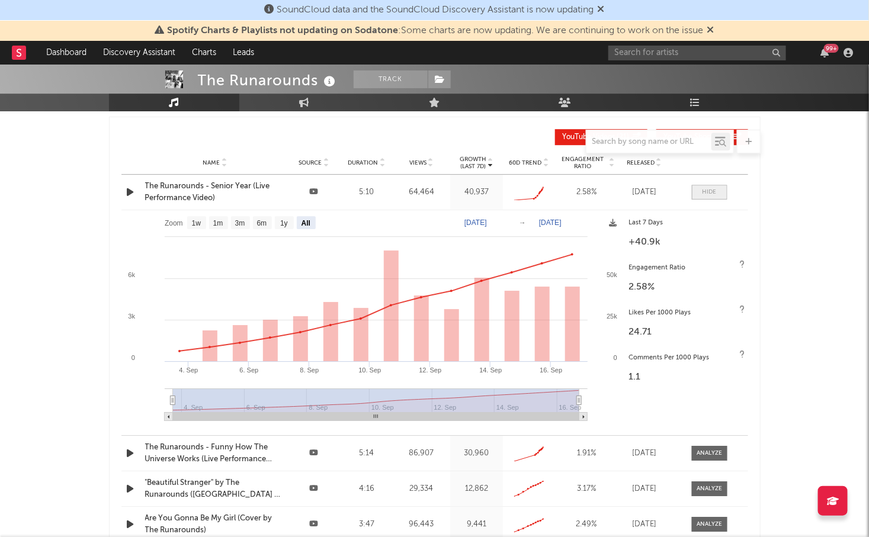
click at [701, 192] on span at bounding box center [710, 192] width 36 height 15
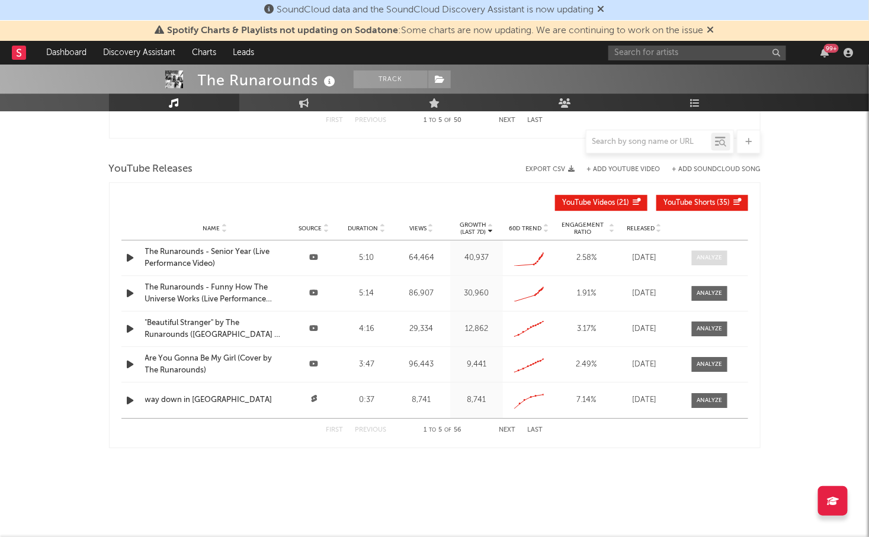
scroll to position [1225, 0]
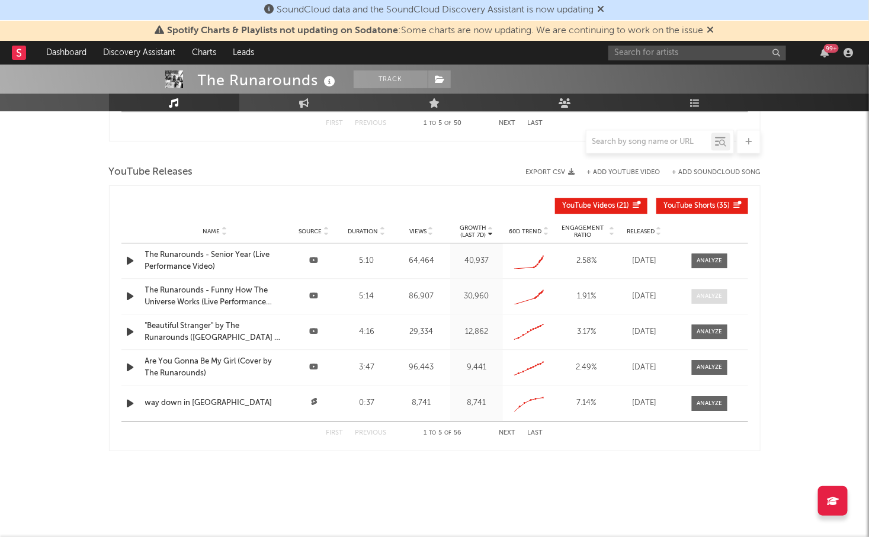
click at [713, 289] on span at bounding box center [710, 296] width 36 height 15
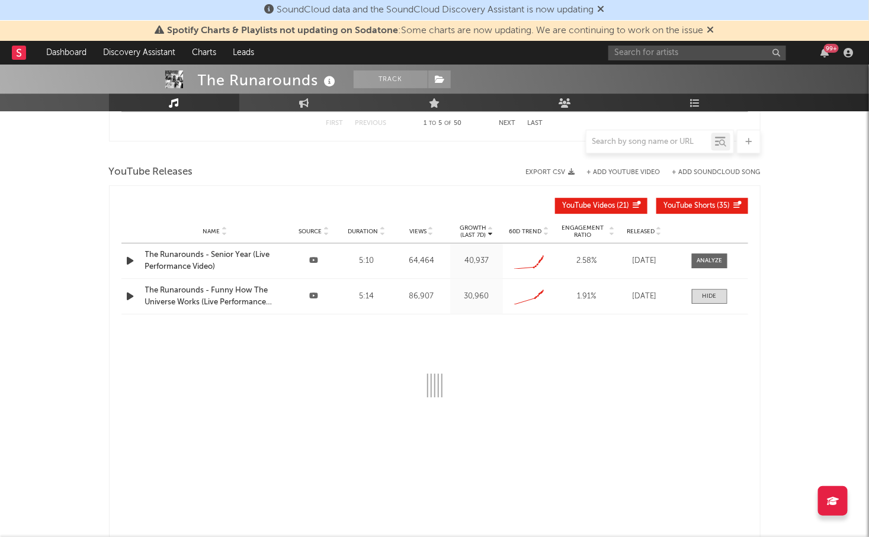
scroll to position [1293, 0]
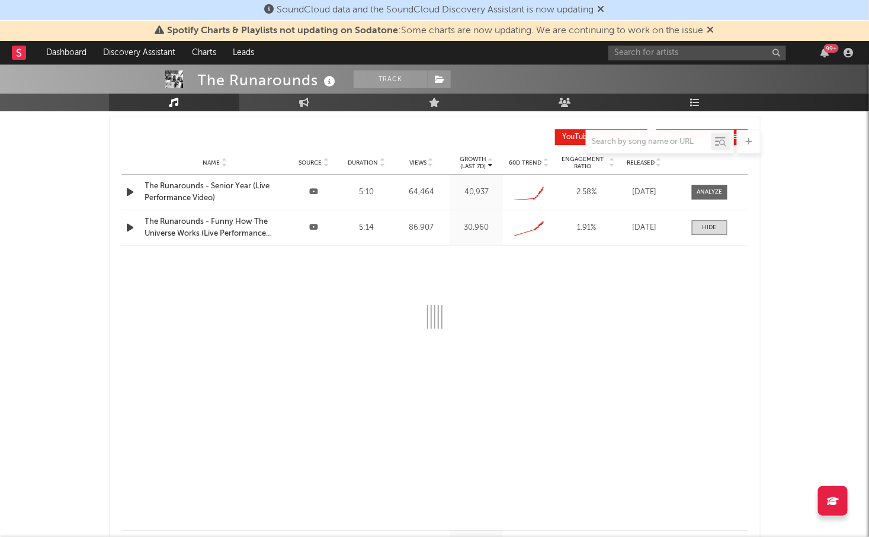
select select "All"
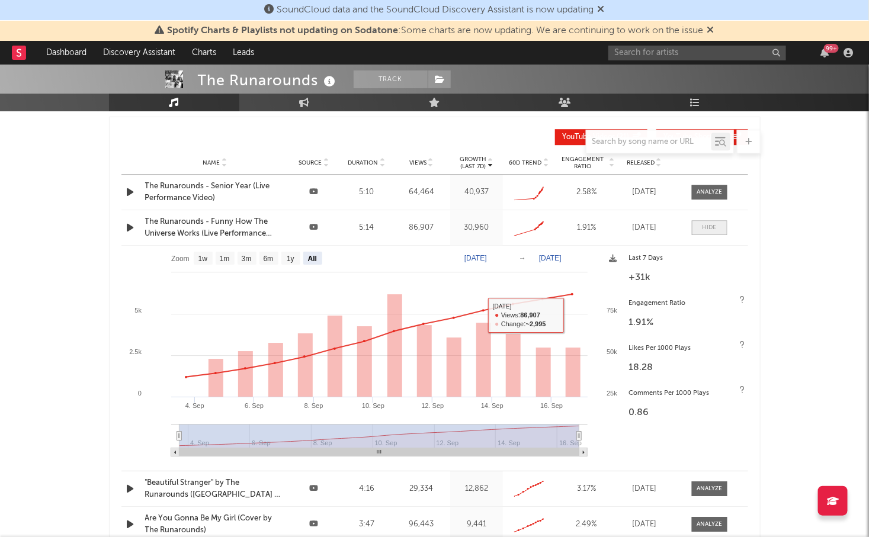
click at [718, 221] on span at bounding box center [710, 227] width 36 height 15
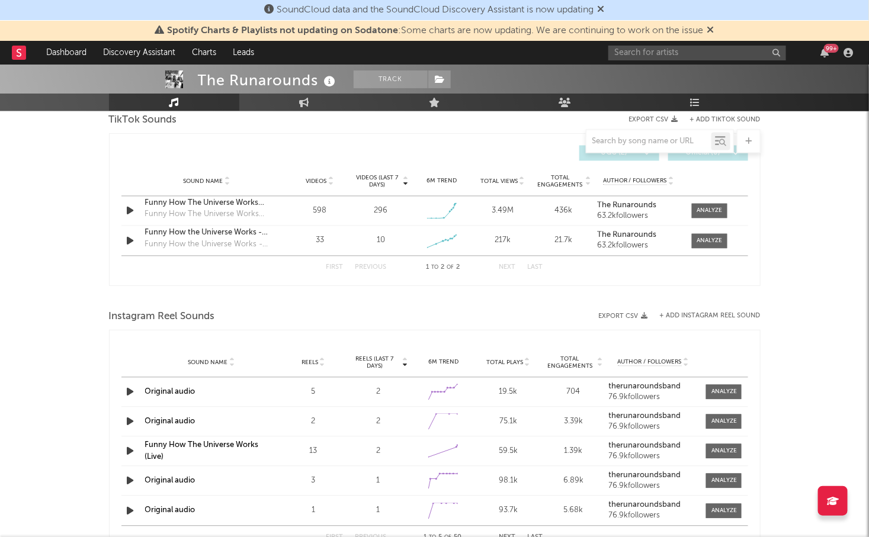
scroll to position [801, 0]
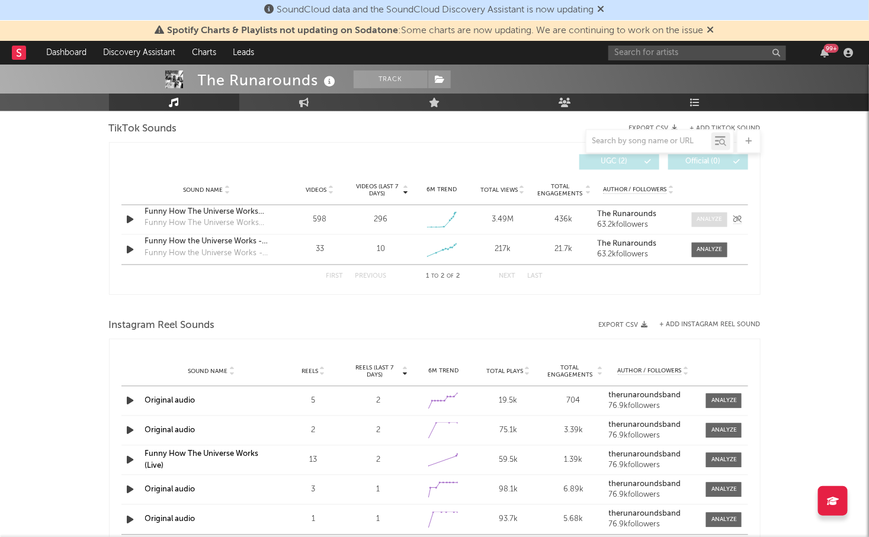
click at [710, 217] on div at bounding box center [708, 220] width 25 height 9
select select "1w"
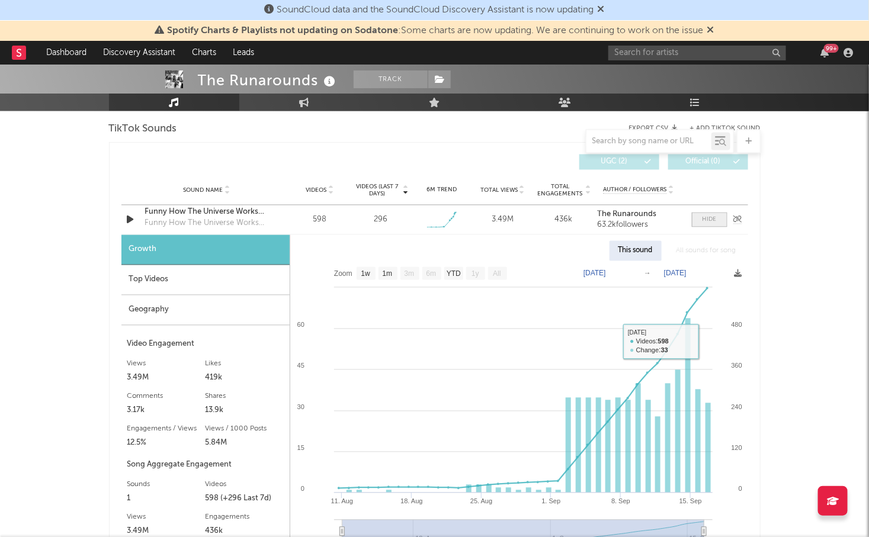
click at [711, 213] on span at bounding box center [710, 220] width 36 height 15
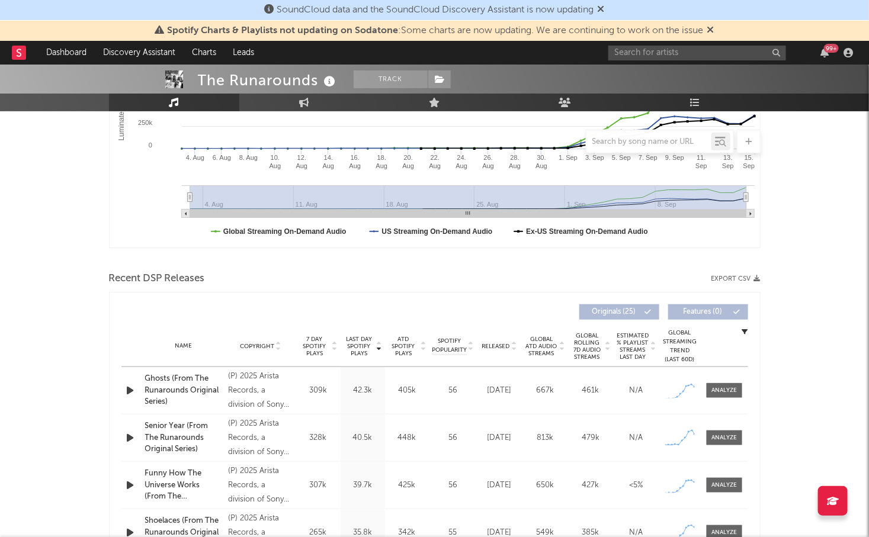
scroll to position [492, 0]
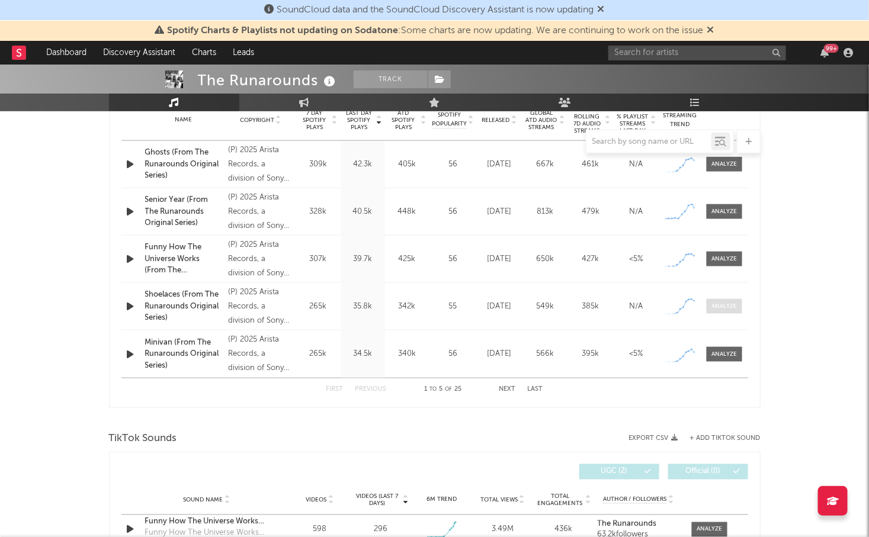
click at [717, 310] on span at bounding box center [725, 306] width 36 height 15
select select "1w"
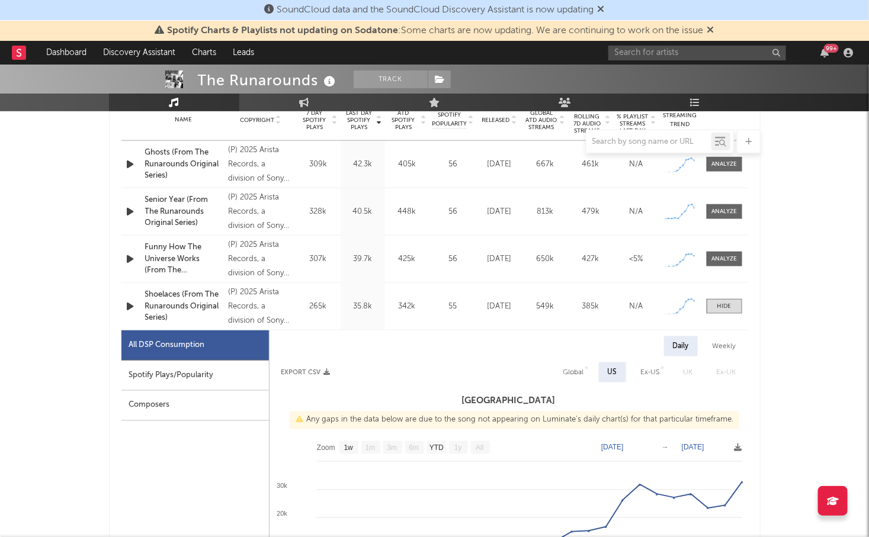
click at [195, 365] on div "Spotify Plays/Popularity" at bounding box center [194, 376] width 147 height 30
select select "1w"
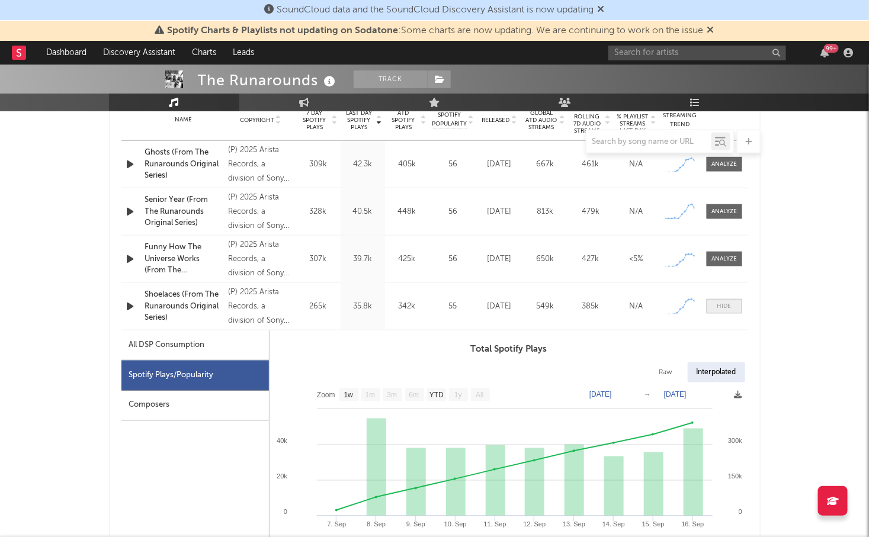
click at [728, 300] on span at bounding box center [725, 306] width 36 height 15
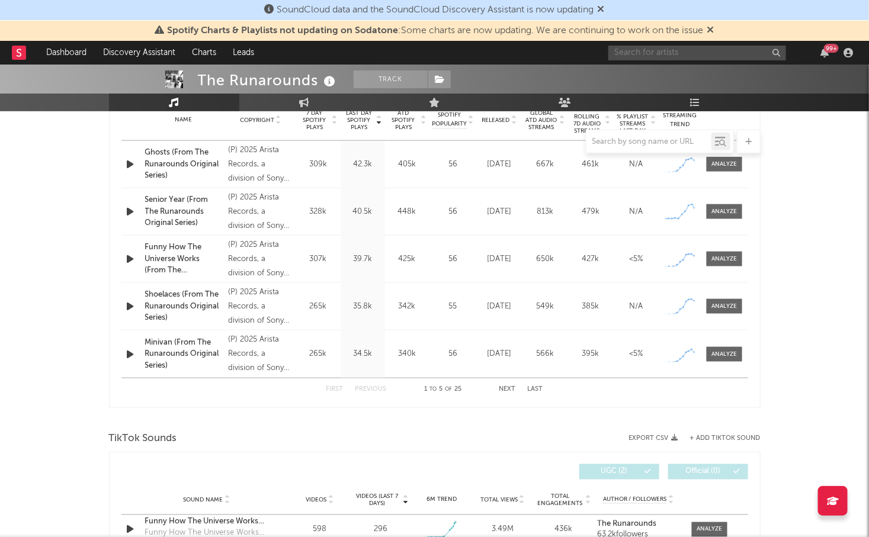
click at [637, 53] on input "text" at bounding box center [697, 53] width 178 height 15
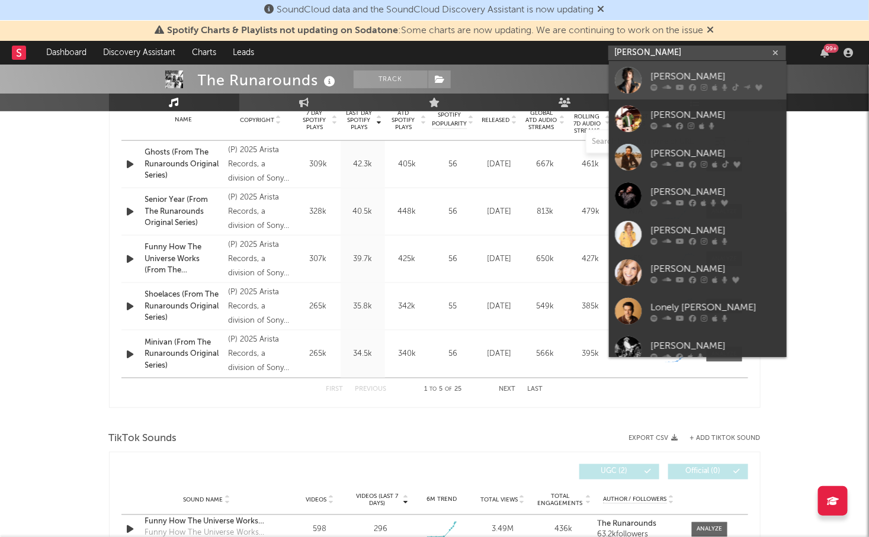
type input "[PERSON_NAME]"
click at [677, 67] on link "[PERSON_NAME]" at bounding box center [698, 80] width 178 height 38
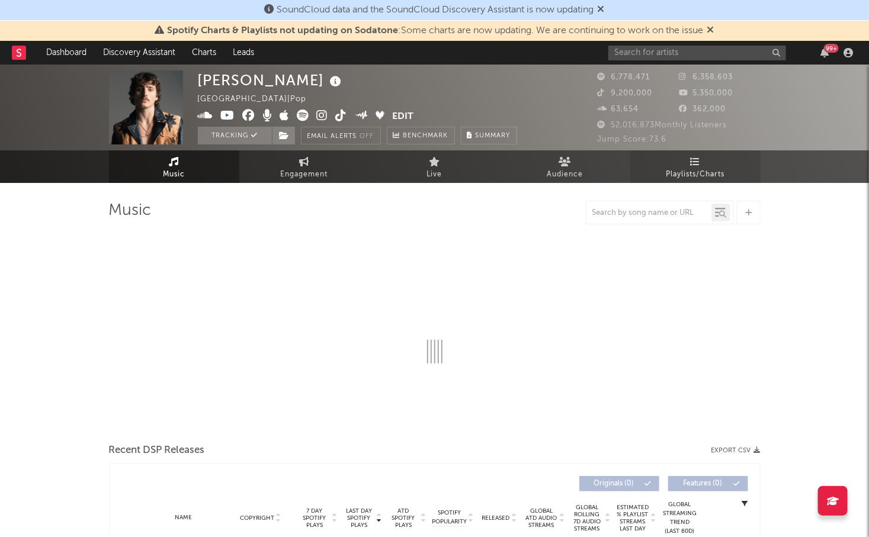
select select "6m"
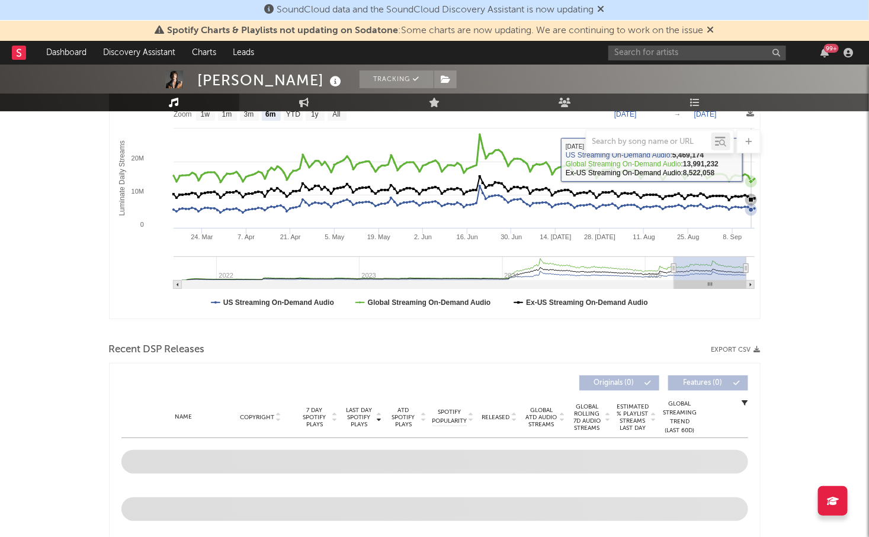
scroll to position [235, 0]
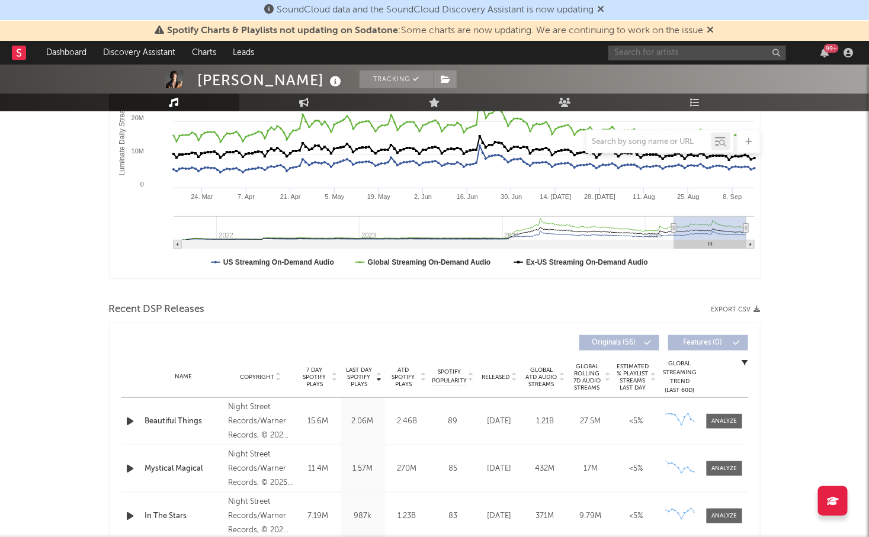
click at [627, 50] on input "text" at bounding box center [697, 53] width 178 height 15
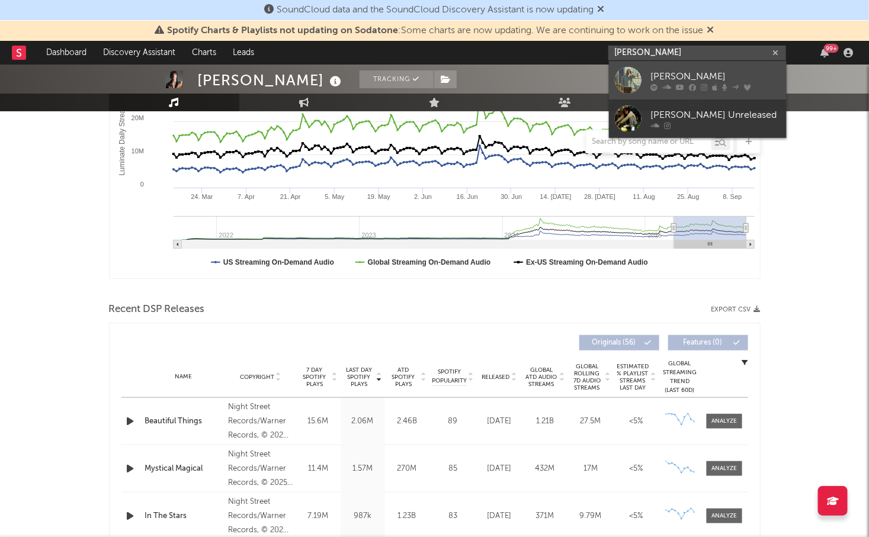
type input "[PERSON_NAME]"
click at [724, 72] on div "[PERSON_NAME]" at bounding box center [715, 76] width 130 height 14
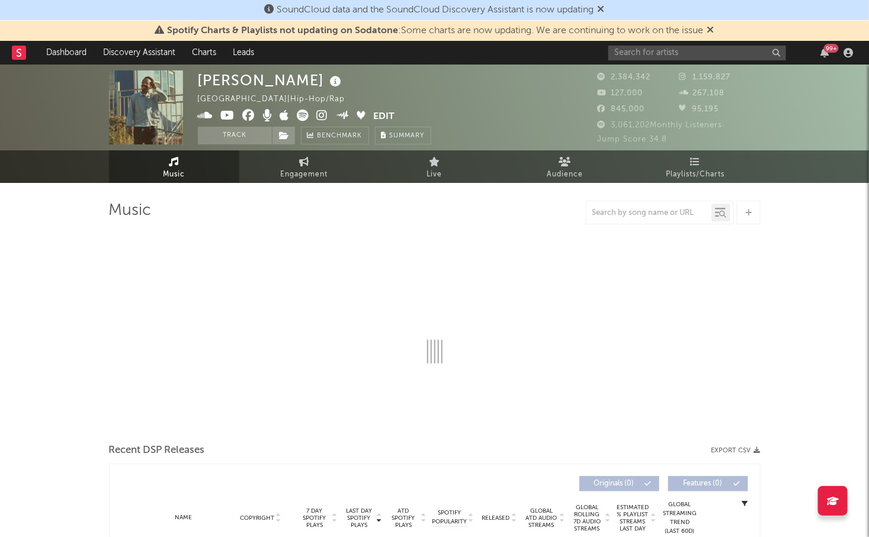
select select "6m"
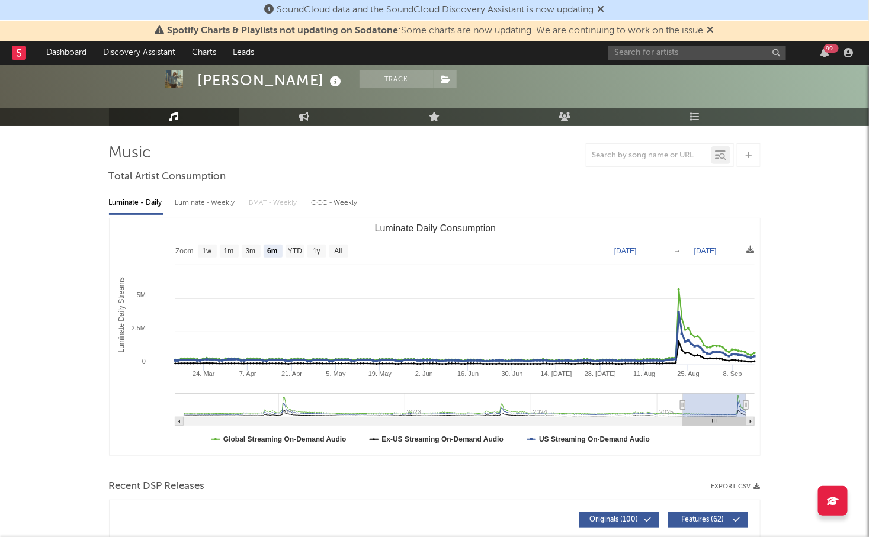
scroll to position [55, 0]
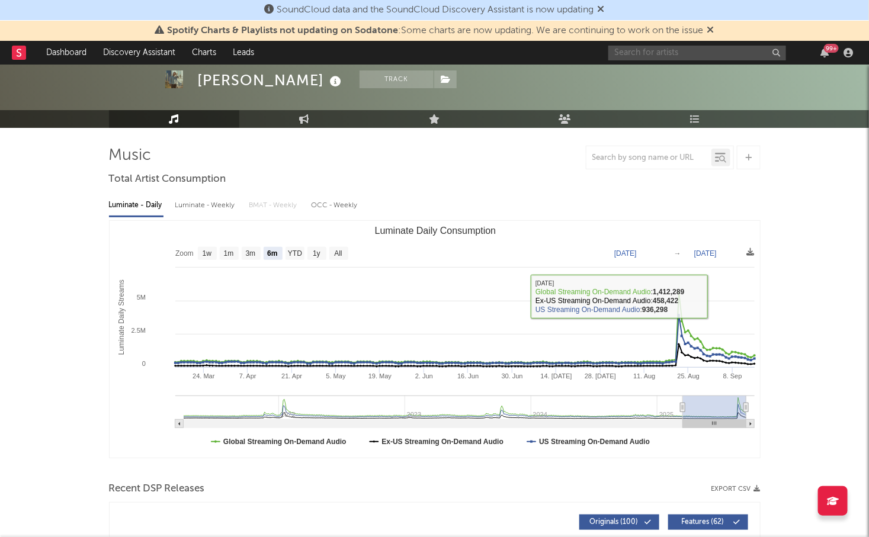
click at [645, 53] on input "text" at bounding box center [697, 53] width 178 height 15
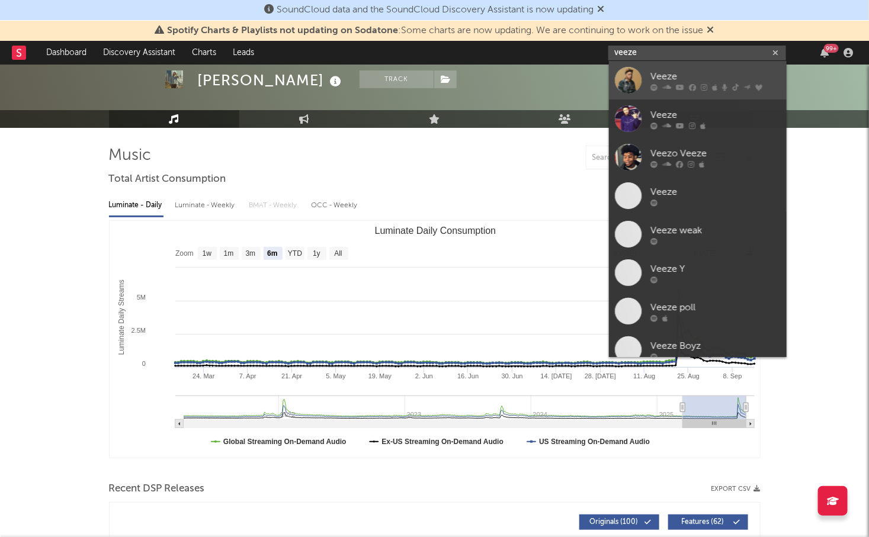
type input "veeze"
click at [685, 72] on div "Veeze" at bounding box center [715, 76] width 130 height 14
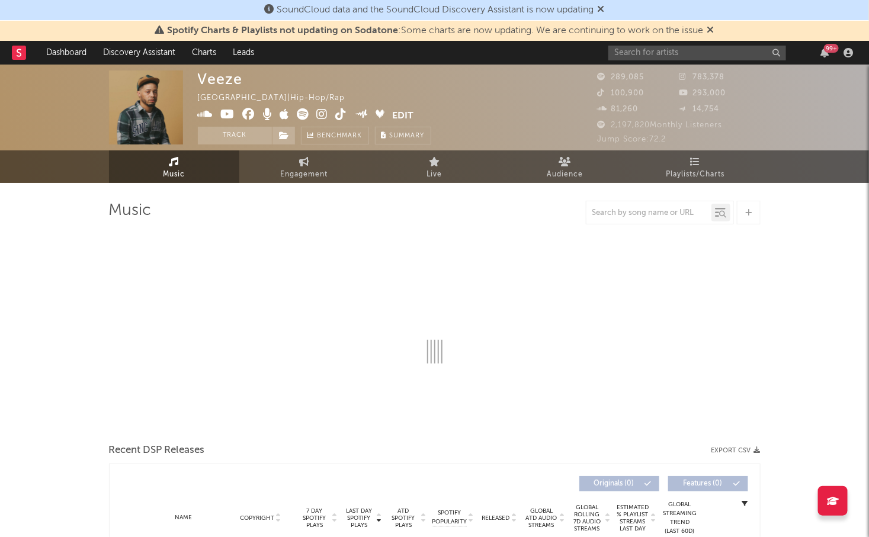
select select "6m"
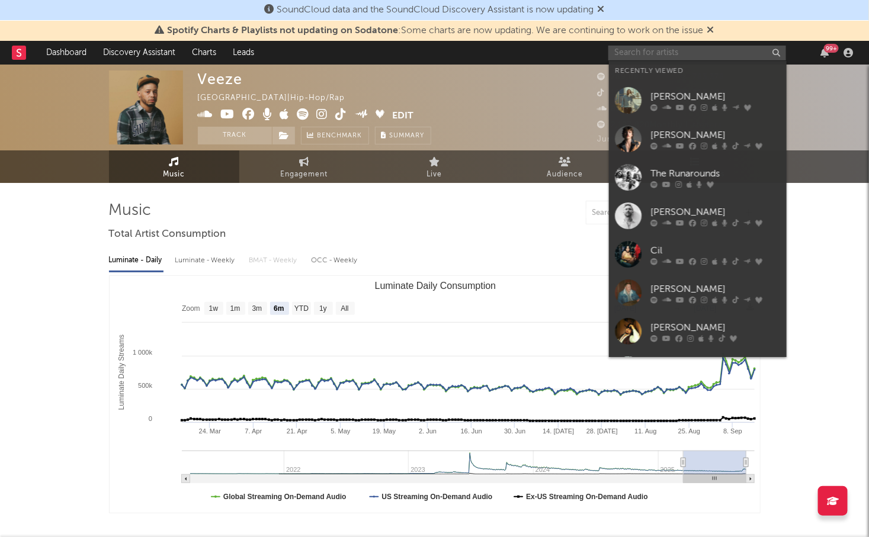
click at [656, 58] on input "text" at bounding box center [697, 53] width 178 height 15
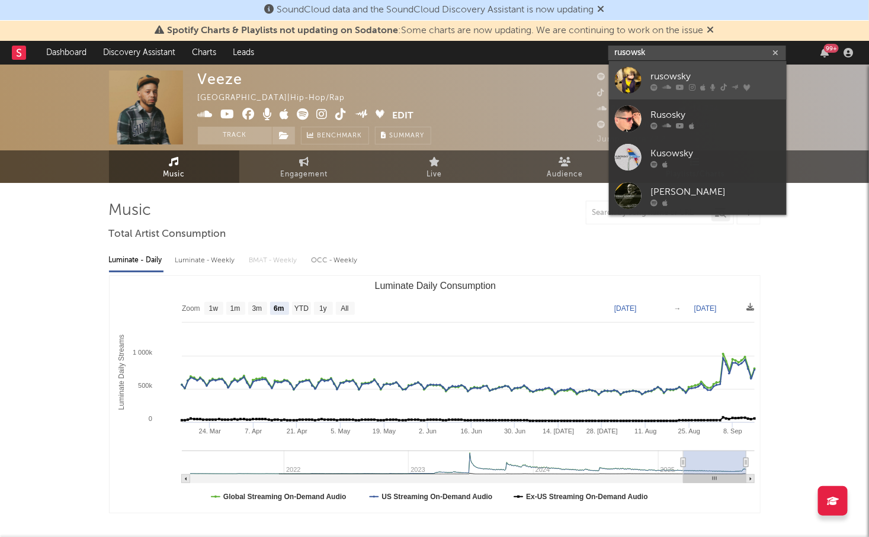
type input "rusowsk"
click at [677, 75] on div "rusowsky" at bounding box center [715, 76] width 130 height 14
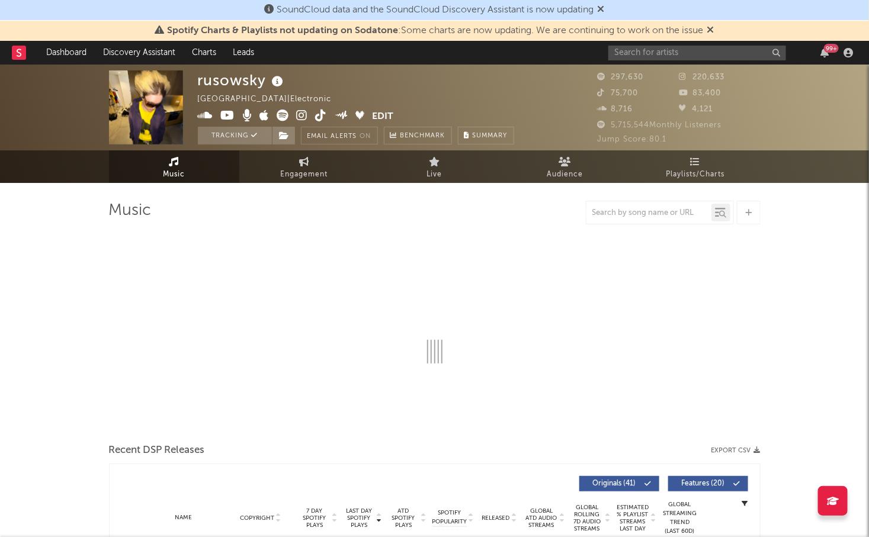
select select "6m"
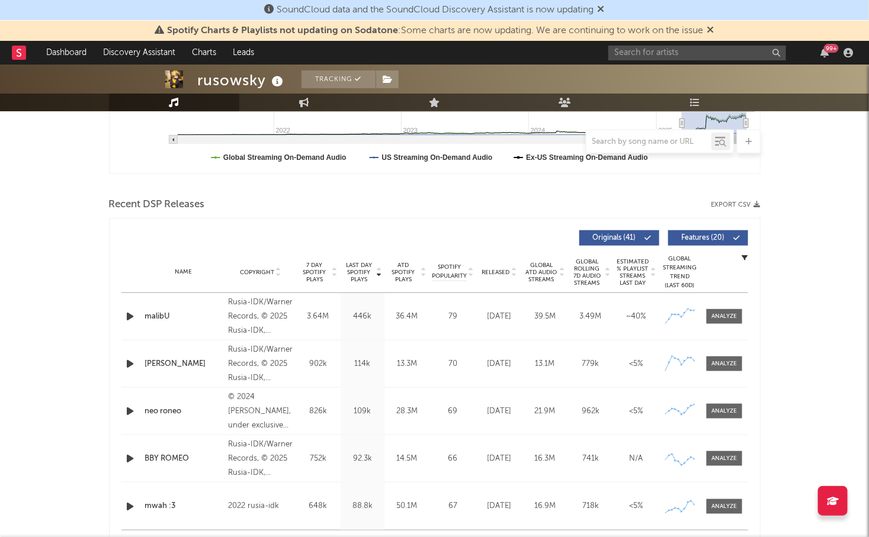
scroll to position [355, 0]
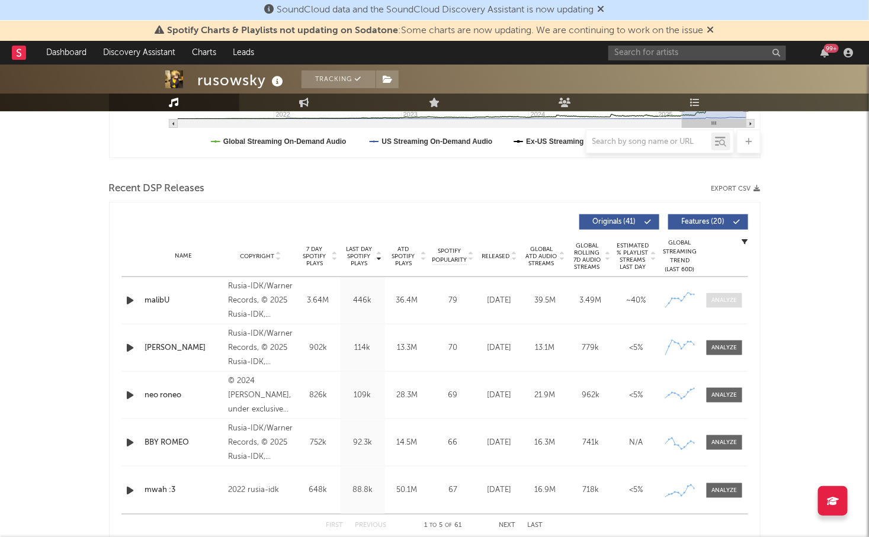
click at [715, 301] on div at bounding box center [723, 300] width 25 height 9
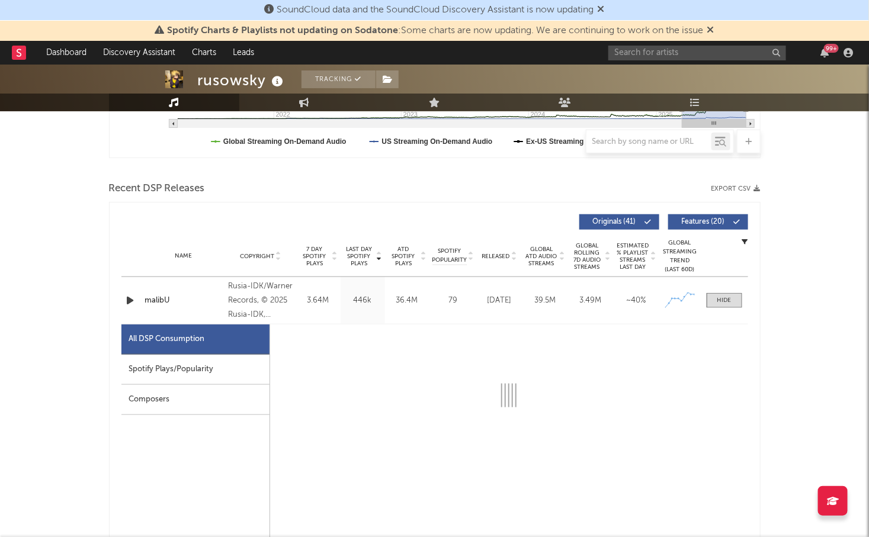
select select "1w"
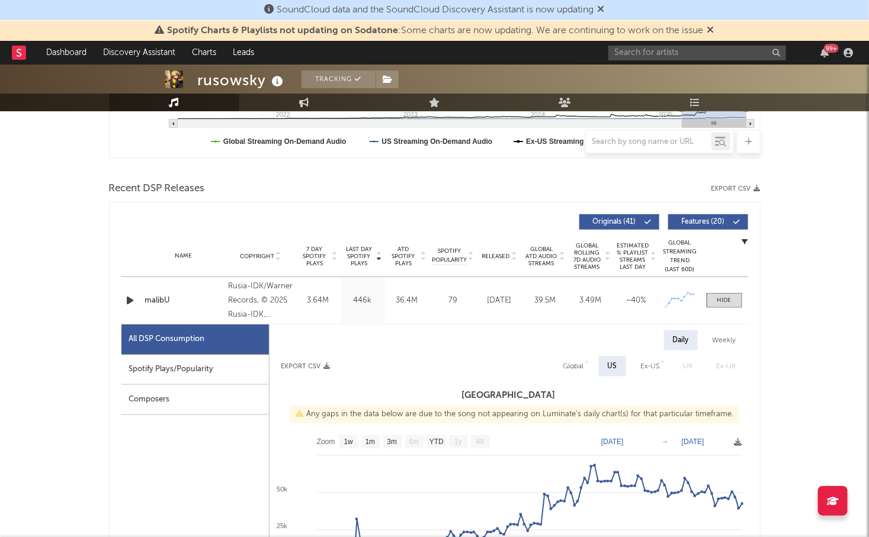
click at [190, 363] on div "Spotify Plays/Popularity" at bounding box center [194, 370] width 147 height 30
select select "1w"
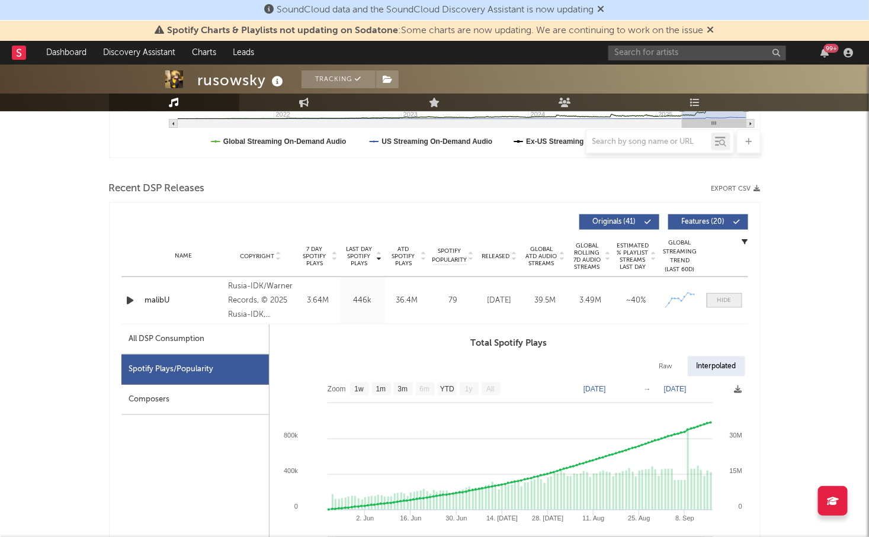
click at [719, 300] on div at bounding box center [724, 300] width 14 height 9
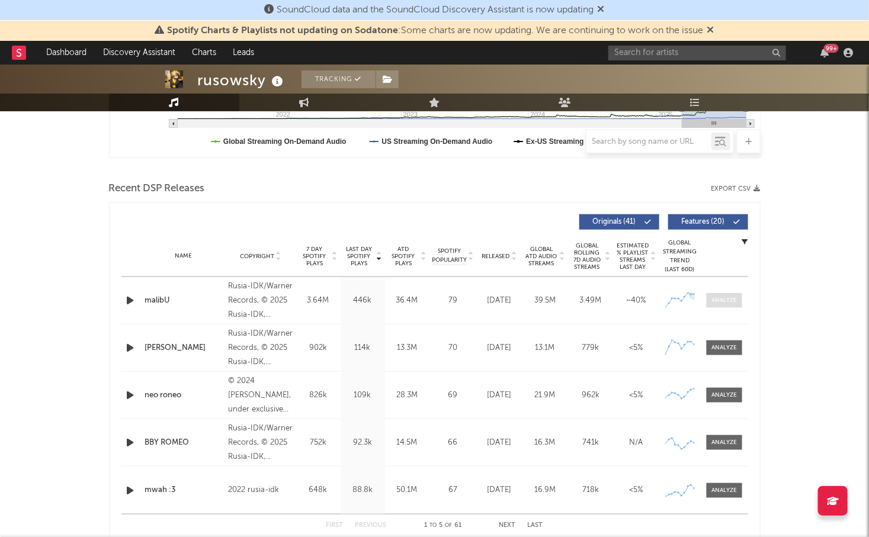
click at [712, 302] on div at bounding box center [723, 300] width 25 height 9
select select "1w"
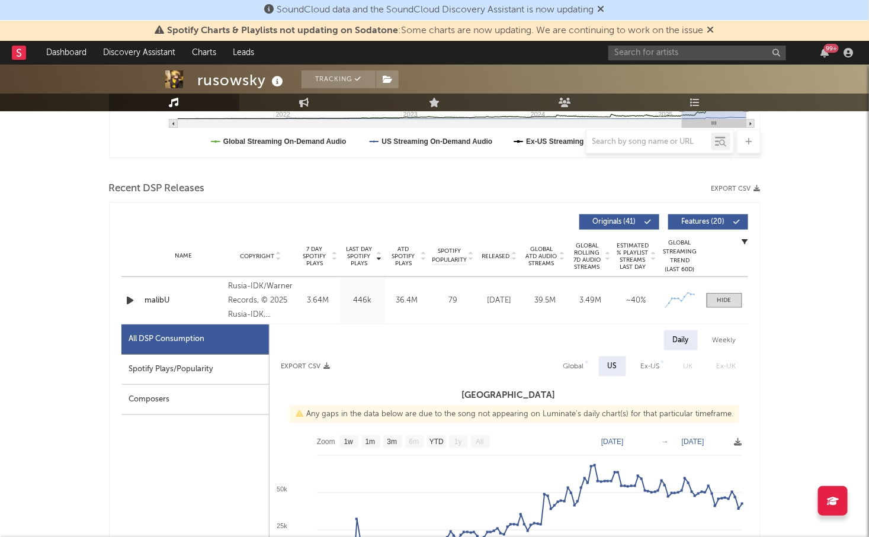
click at [216, 362] on div "Spotify Plays/Popularity" at bounding box center [194, 370] width 147 height 30
select select "1w"
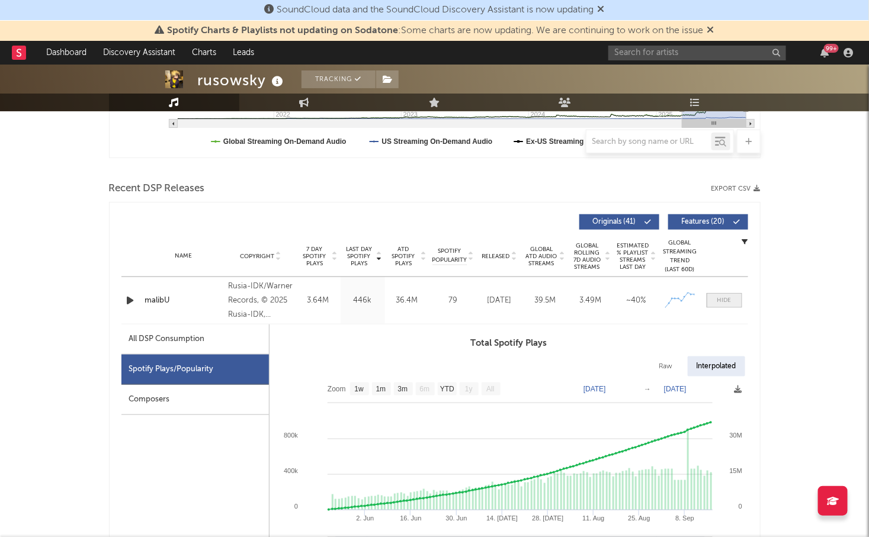
click at [724, 303] on div at bounding box center [724, 300] width 14 height 9
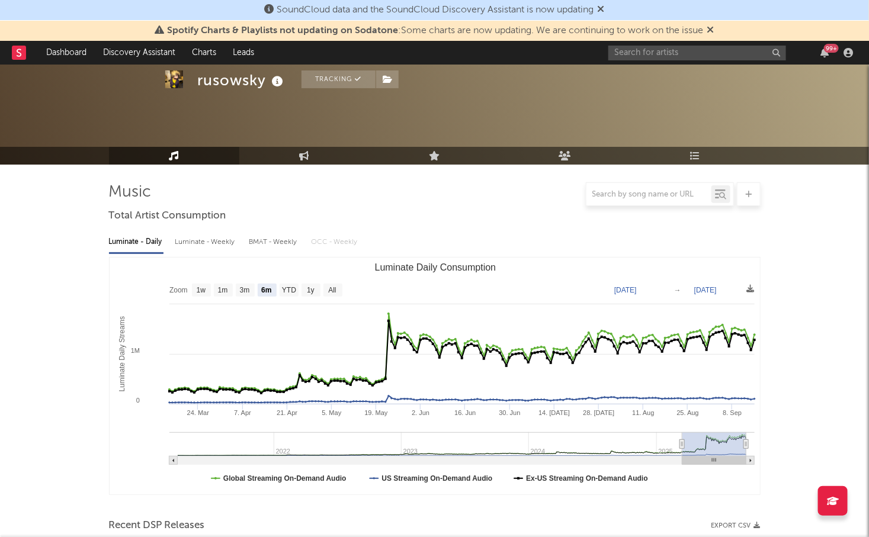
scroll to position [0, 0]
